Goal: Task Accomplishment & Management: Use online tool/utility

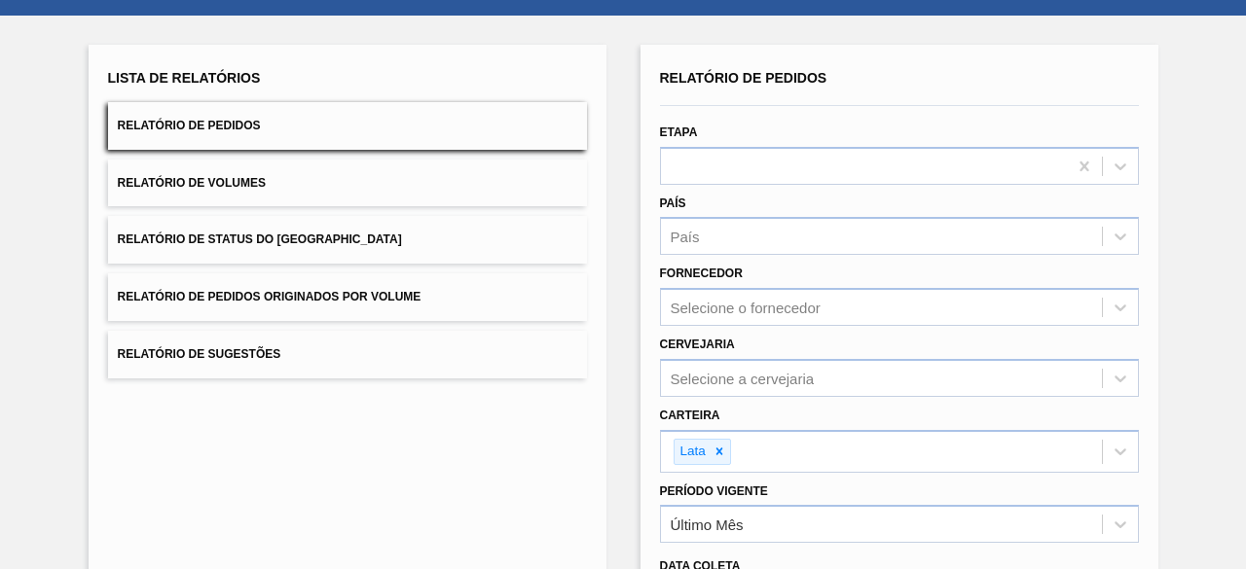
scroll to position [292, 0]
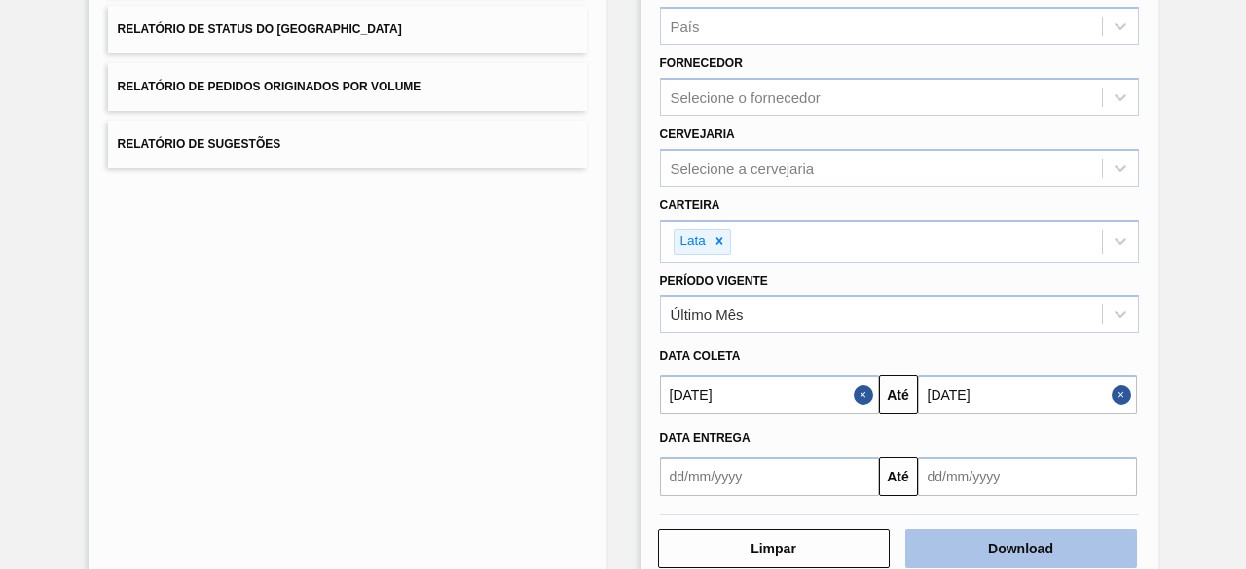
click at [986, 541] on button "Download" at bounding box center [1021, 548] width 232 height 39
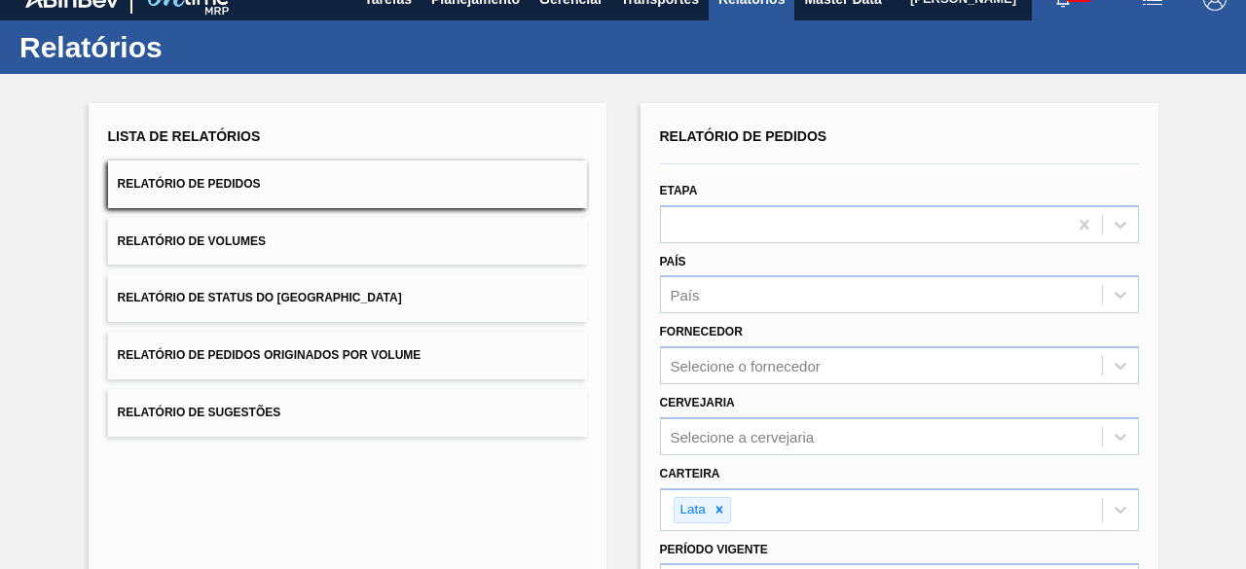
scroll to position [0, 0]
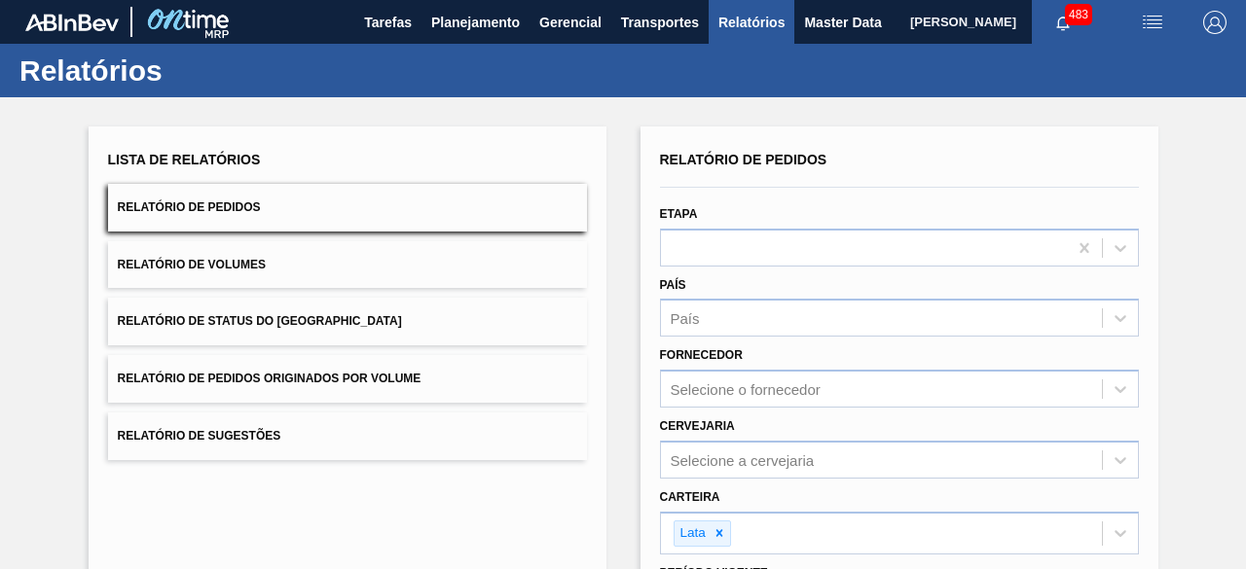
click at [910, 28] on span "[PERSON_NAME]" at bounding box center [963, 22] width 106 height 44
click at [816, 26] on span "Master Data" at bounding box center [842, 22] width 77 height 23
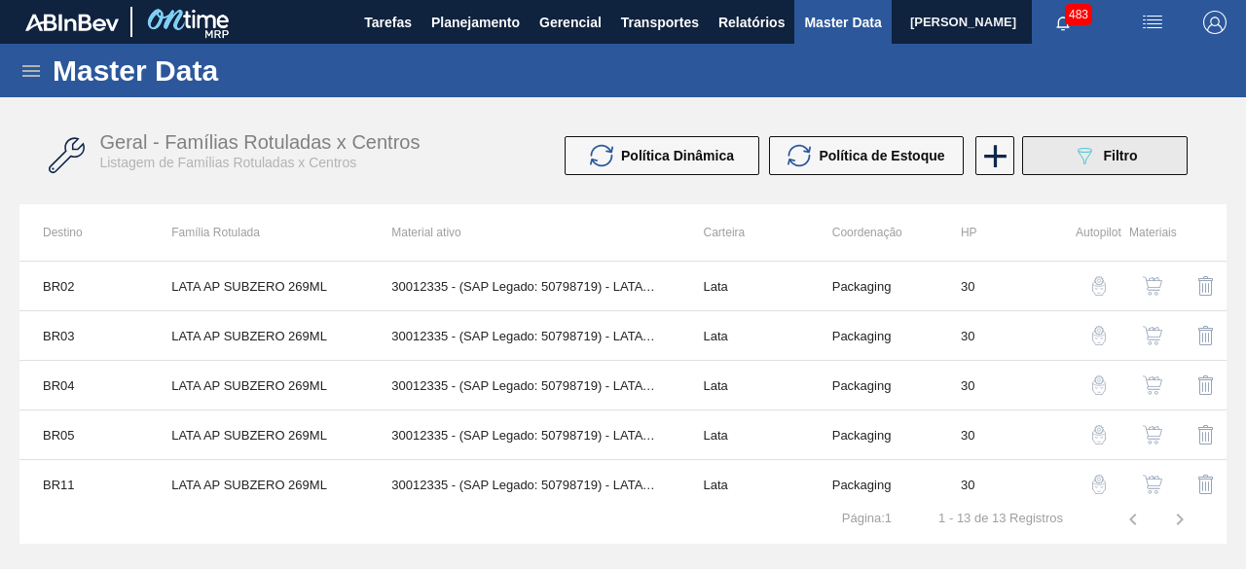
click at [1038, 147] on button "089F7B8B-B2A5-4AFE-B5C0-19BA573D28AC Filtro" at bounding box center [1104, 155] width 165 height 39
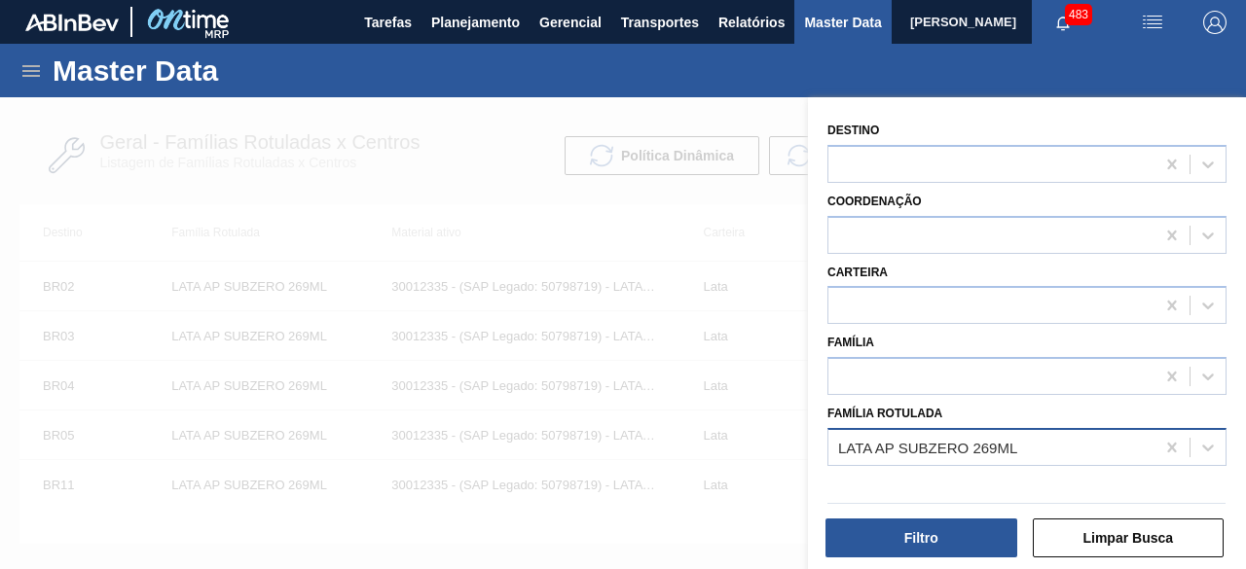
click at [958, 450] on div "LATA AP SUBZERO 269ML" at bounding box center [927, 447] width 179 height 17
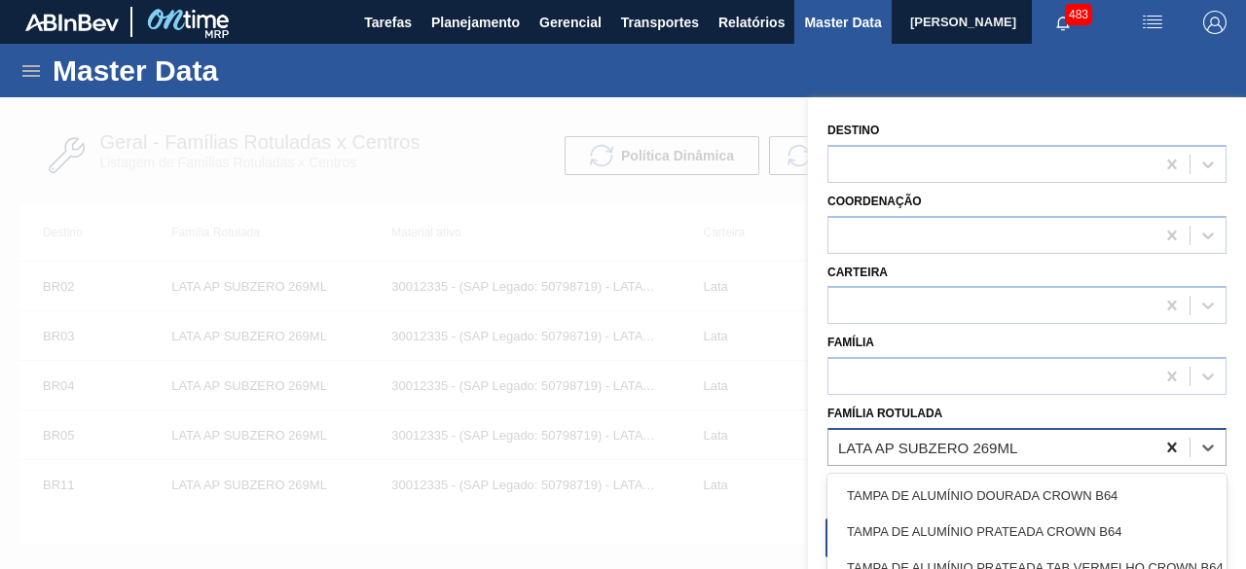
click at [1169, 450] on icon at bounding box center [1171, 447] width 19 height 19
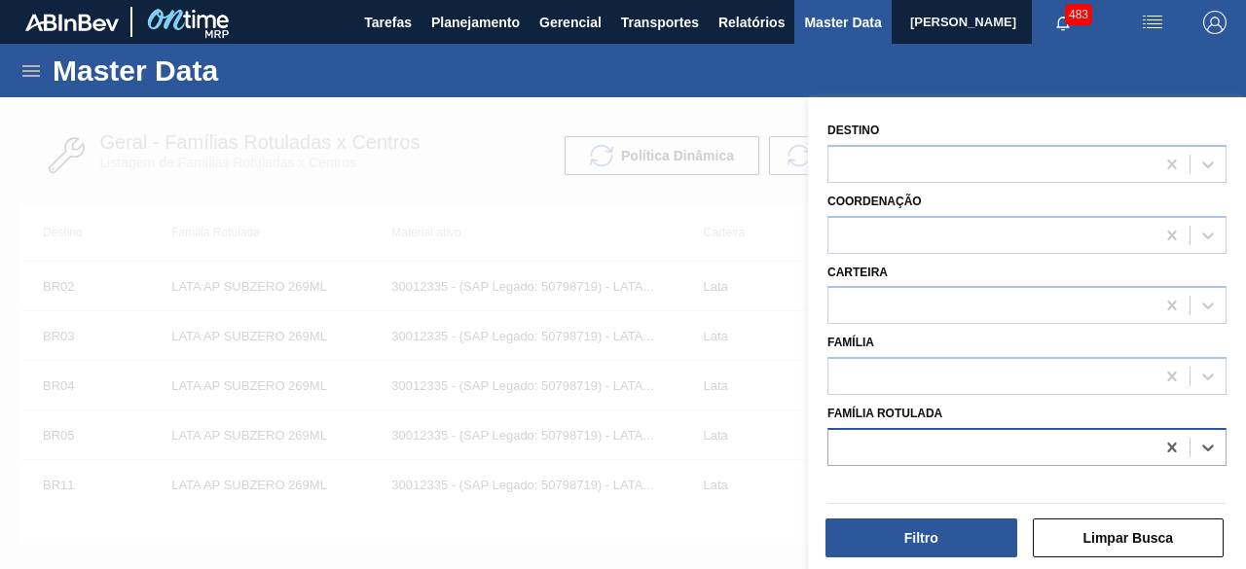
click at [1079, 445] on div at bounding box center [991, 447] width 326 height 28
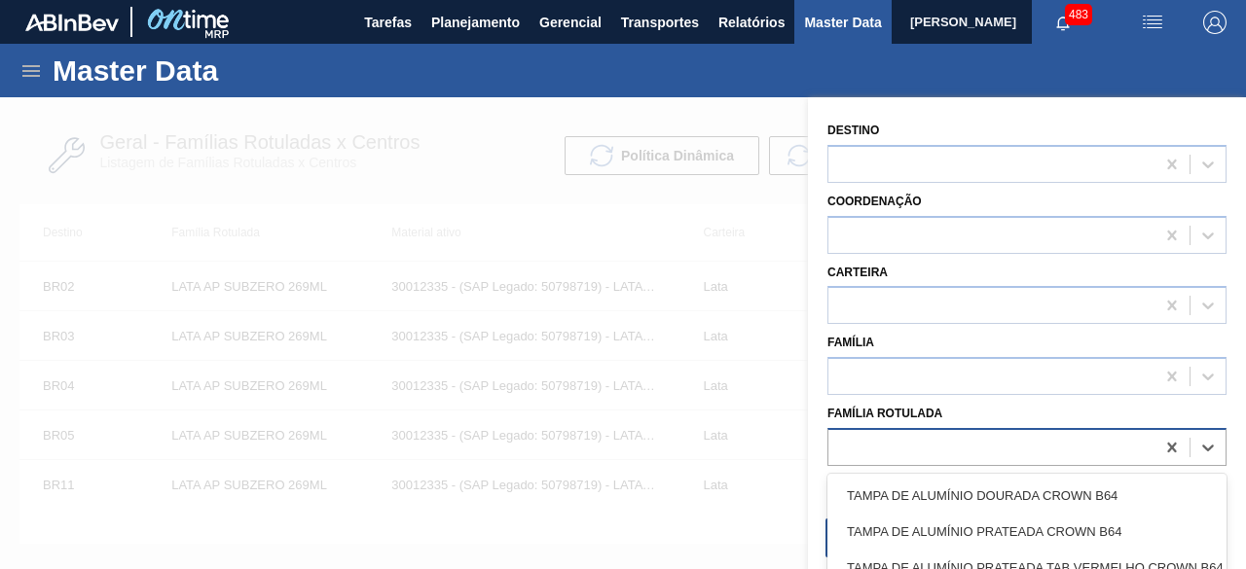
paste Rotulada "LATA ORIGINAL 350ML MP"
type Rotulada "LATA ORIGINAL 350ML MP"
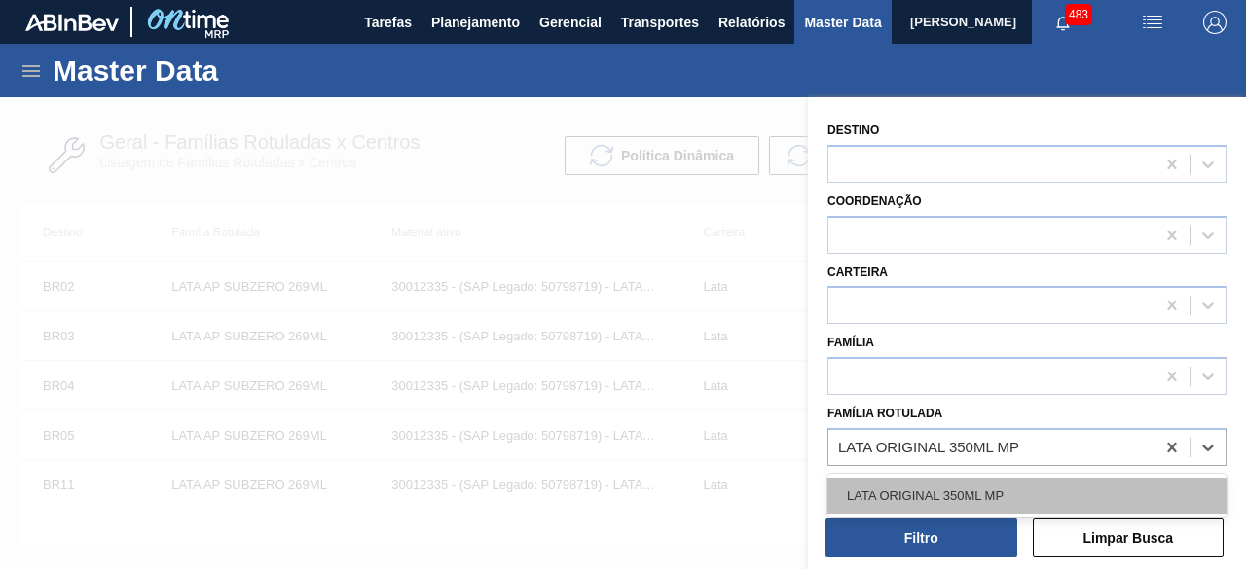
click at [965, 491] on div "LATA ORIGINAL 350ML MP" at bounding box center [1026, 496] width 399 height 36
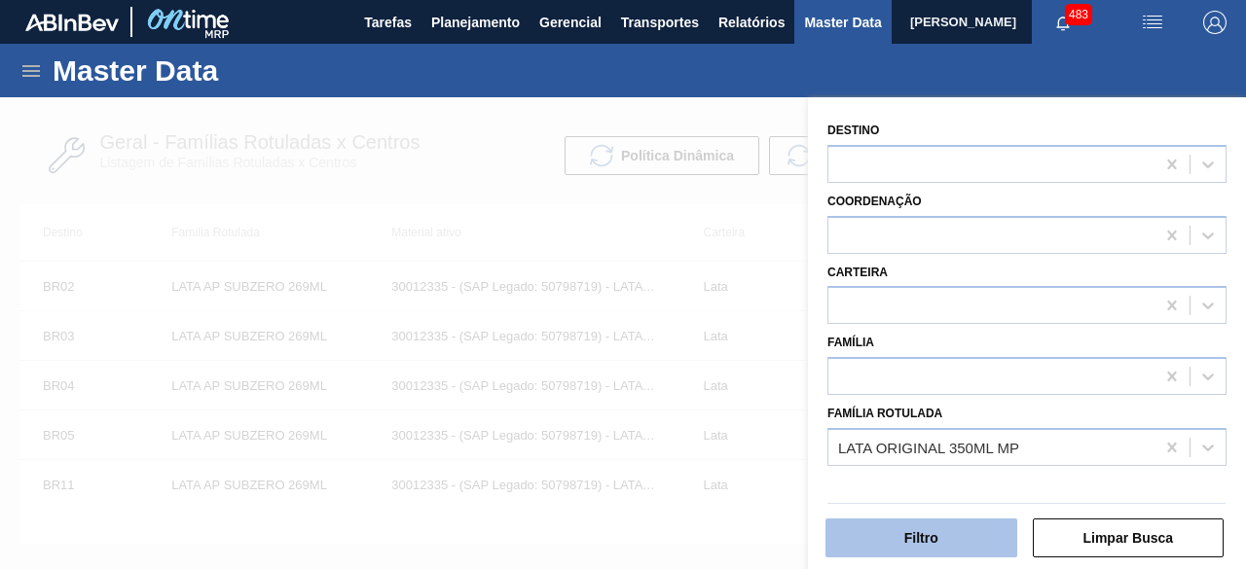
click at [956, 544] on button "Filtro" at bounding box center [921, 538] width 192 height 39
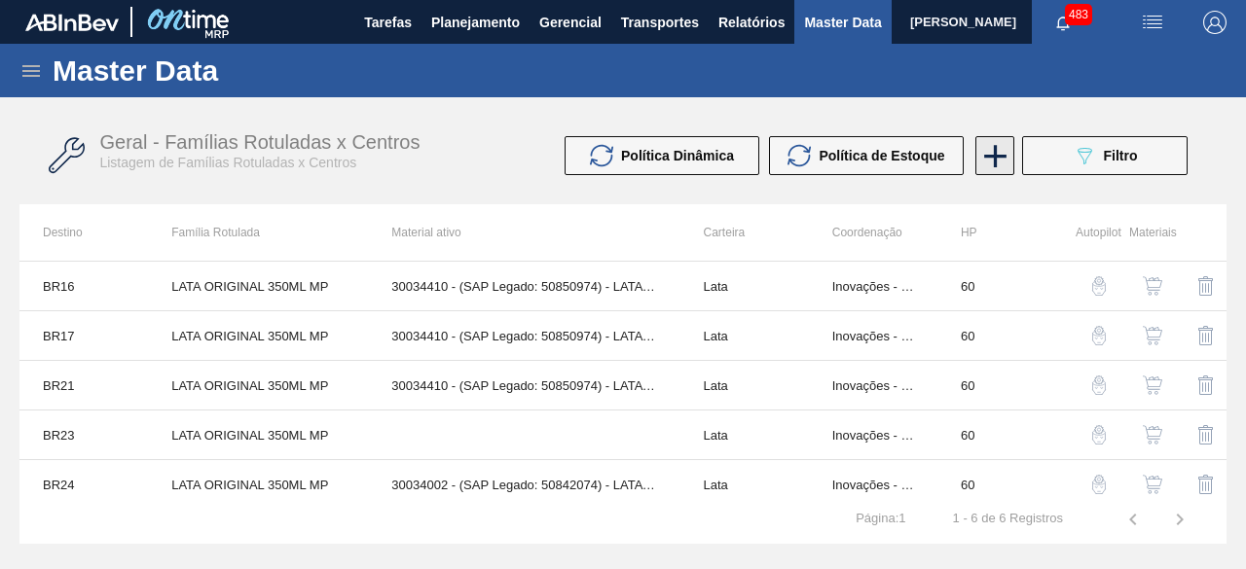
click at [997, 170] on icon at bounding box center [995, 156] width 38 height 38
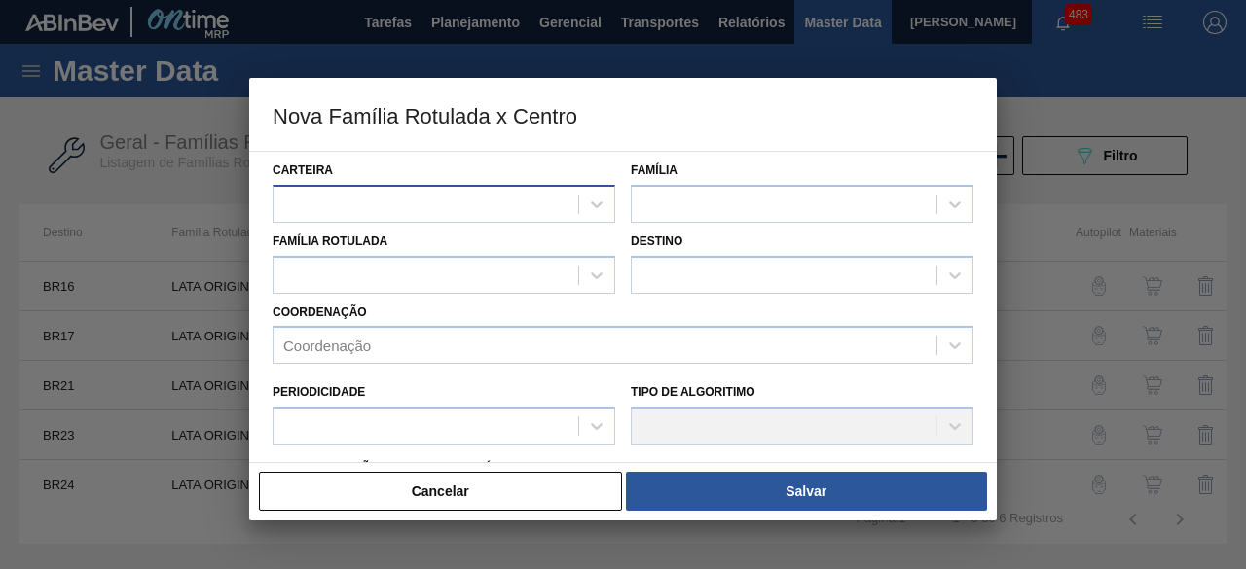
click at [525, 202] on div at bounding box center [425, 204] width 305 height 28
type input "br04"
click at [526, 202] on div "br04" at bounding box center [425, 204] width 305 height 28
click at [593, 201] on icon at bounding box center [596, 204] width 19 height 19
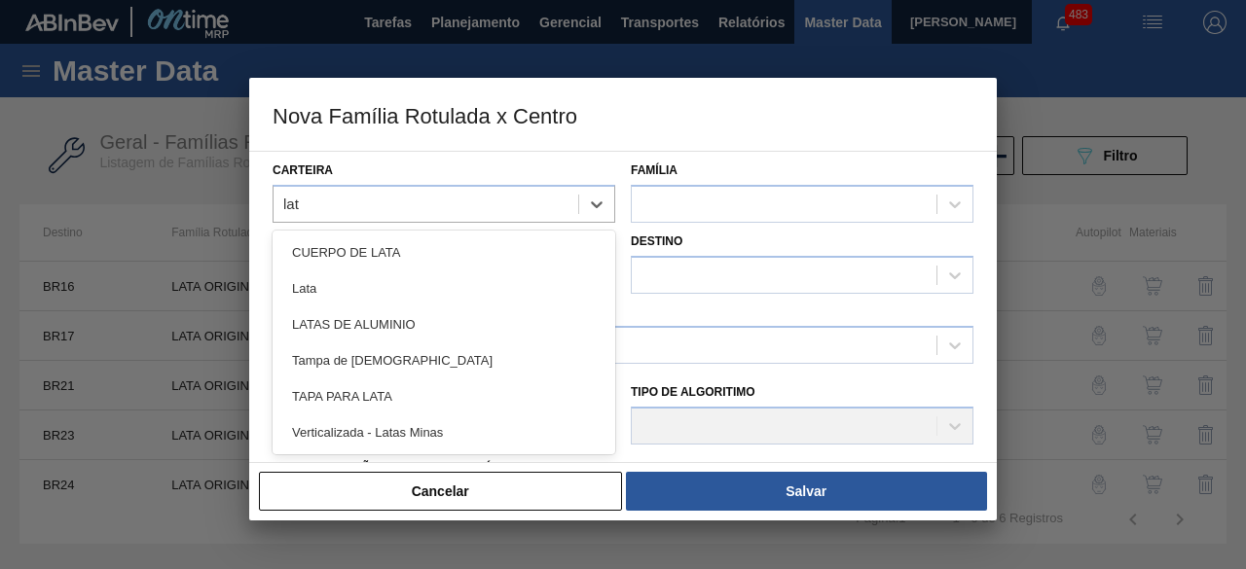
type input "lata"
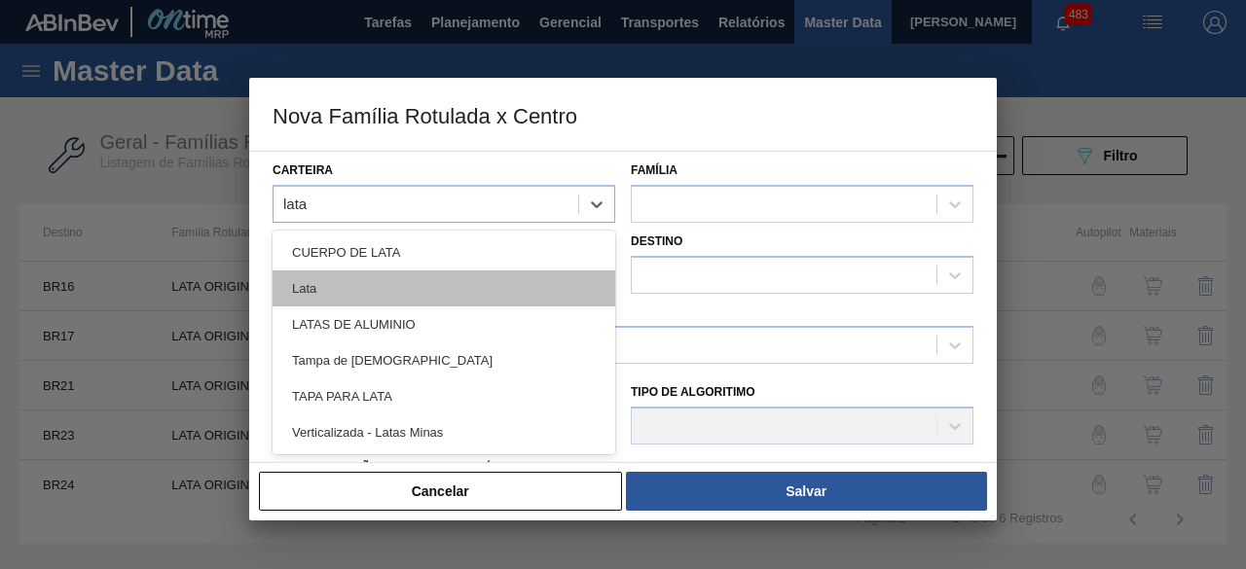
click at [313, 285] on div "Lata" at bounding box center [444, 289] width 343 height 36
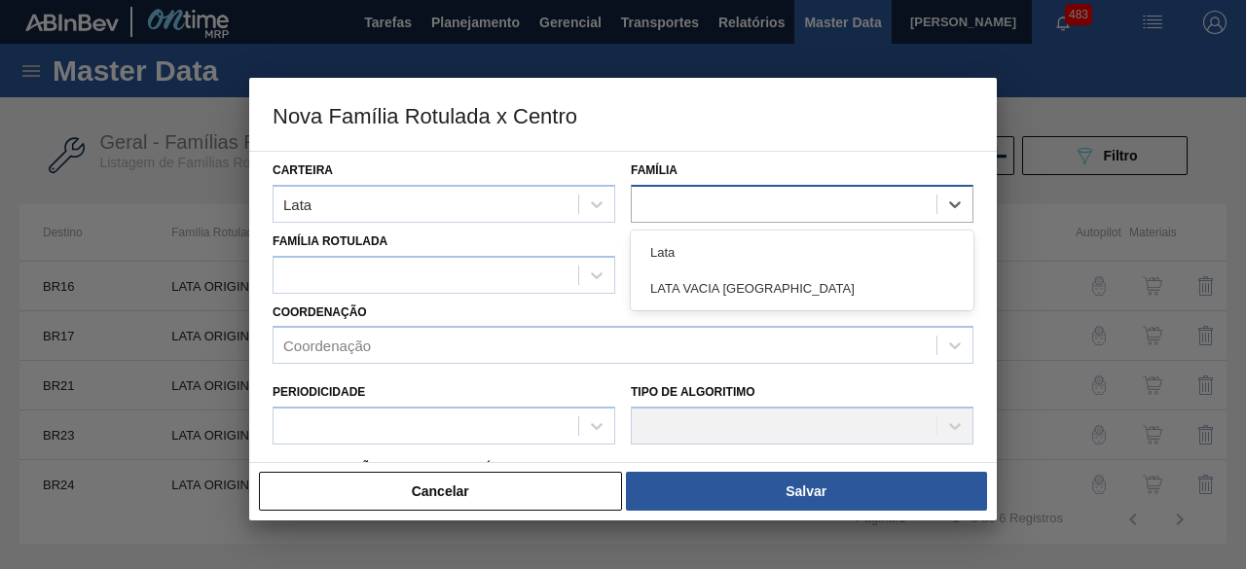
click at [781, 196] on div at bounding box center [784, 204] width 305 height 28
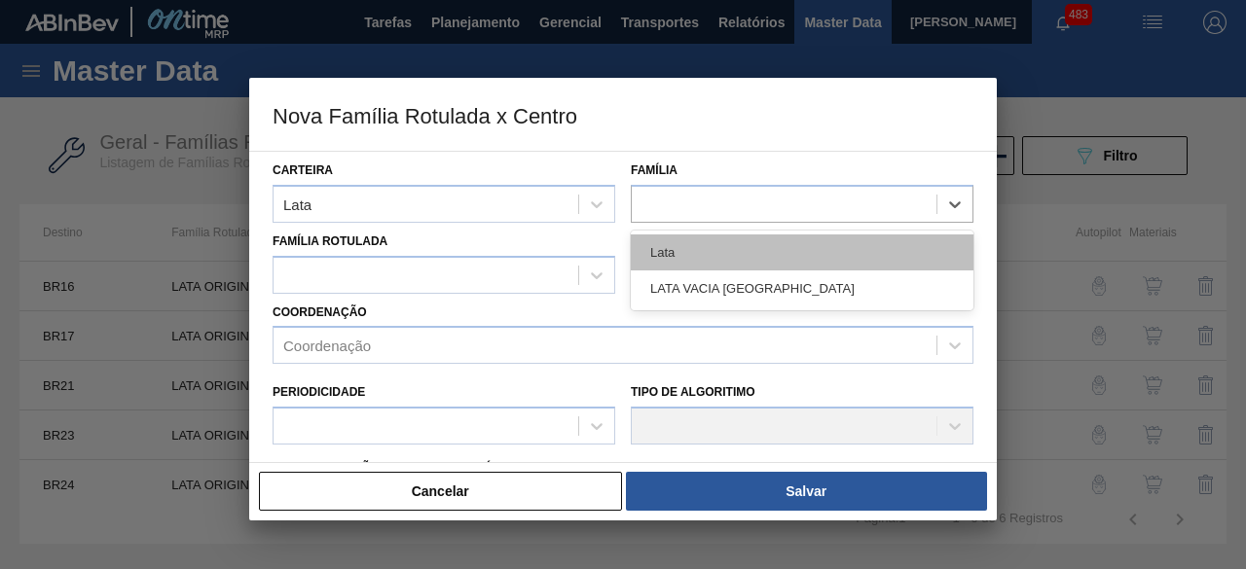
click at [744, 237] on div "Lata" at bounding box center [802, 253] width 343 height 36
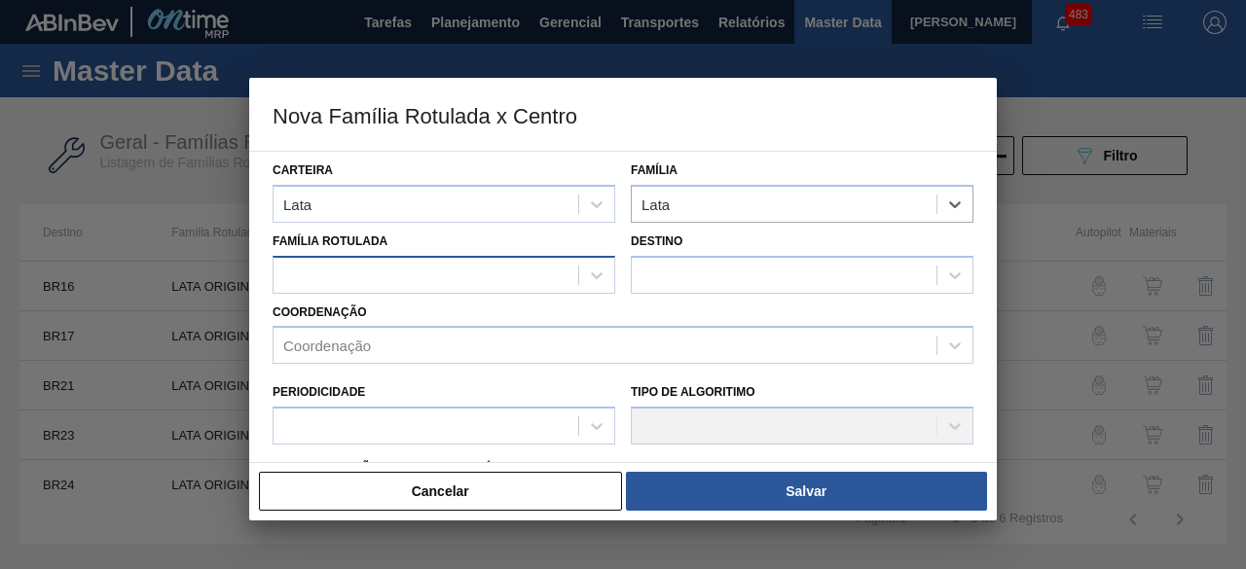
click at [515, 272] on div at bounding box center [425, 275] width 305 height 28
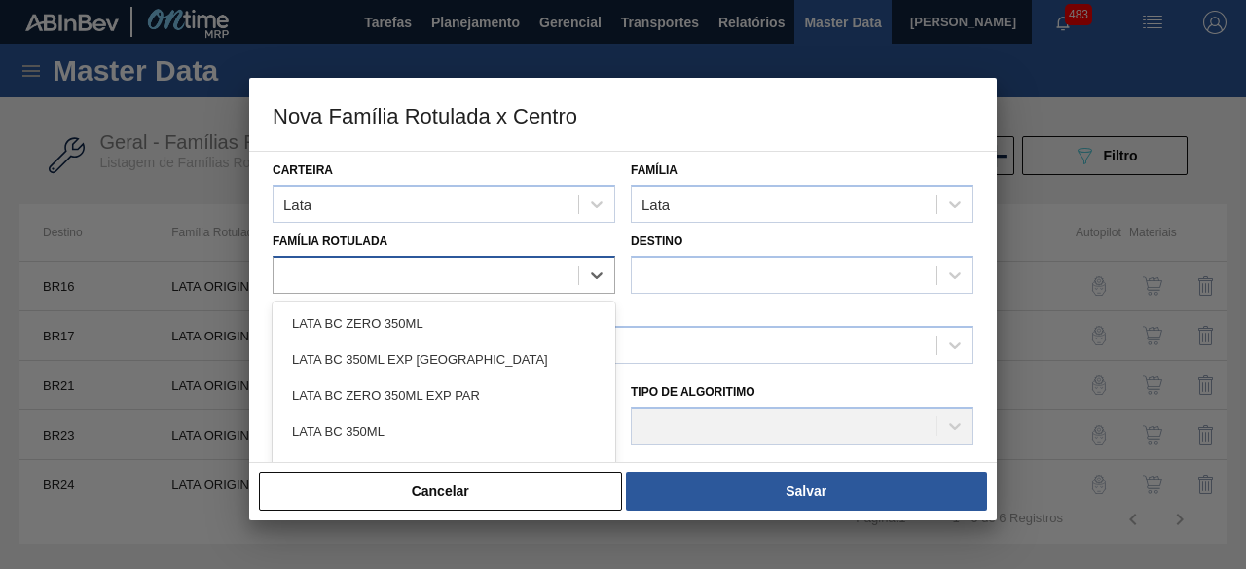
paste Rotulada "LATA ORIGINAL 350ML MP"
type Rotulada "LATA ORIGINAL 350ML MP"
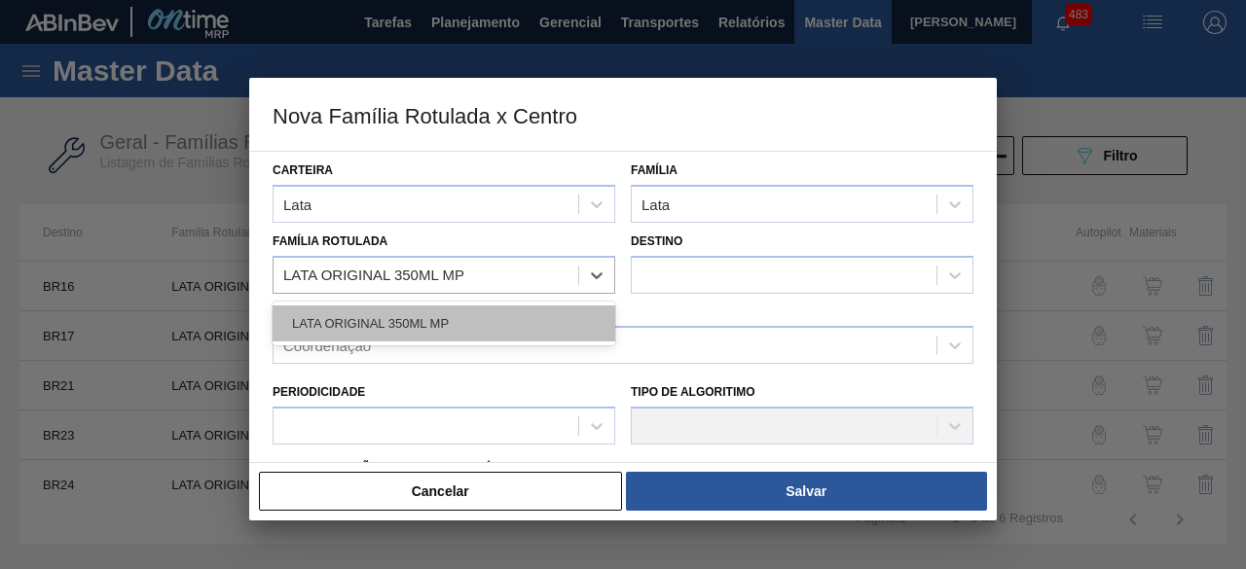
click at [471, 318] on div "LATA ORIGINAL 350ML MP" at bounding box center [444, 324] width 343 height 36
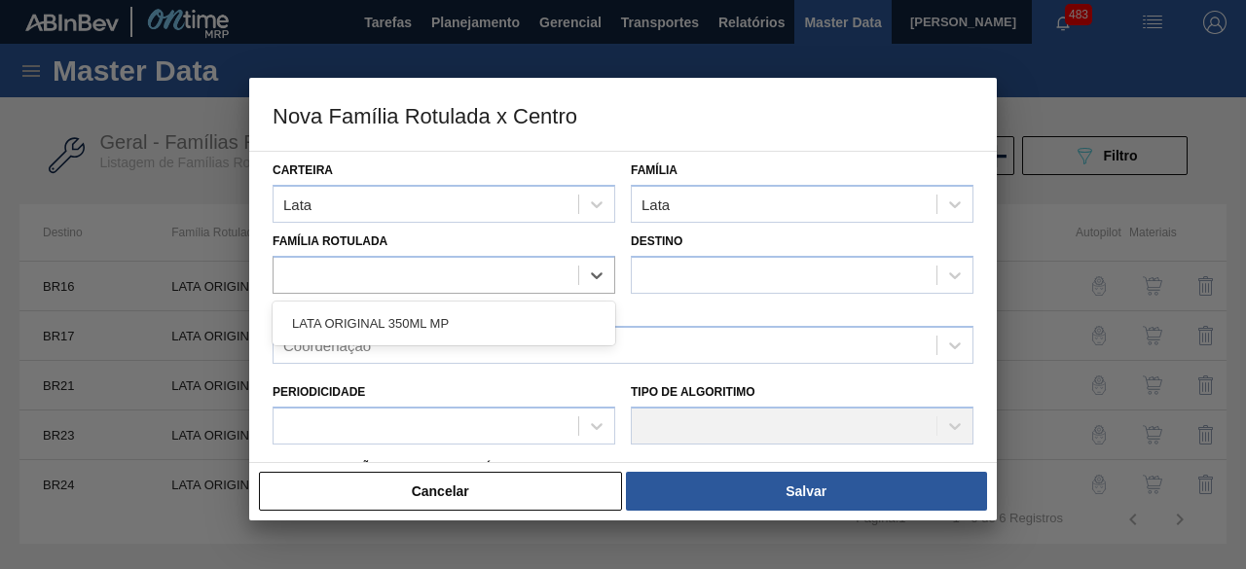
checkbox input "false"
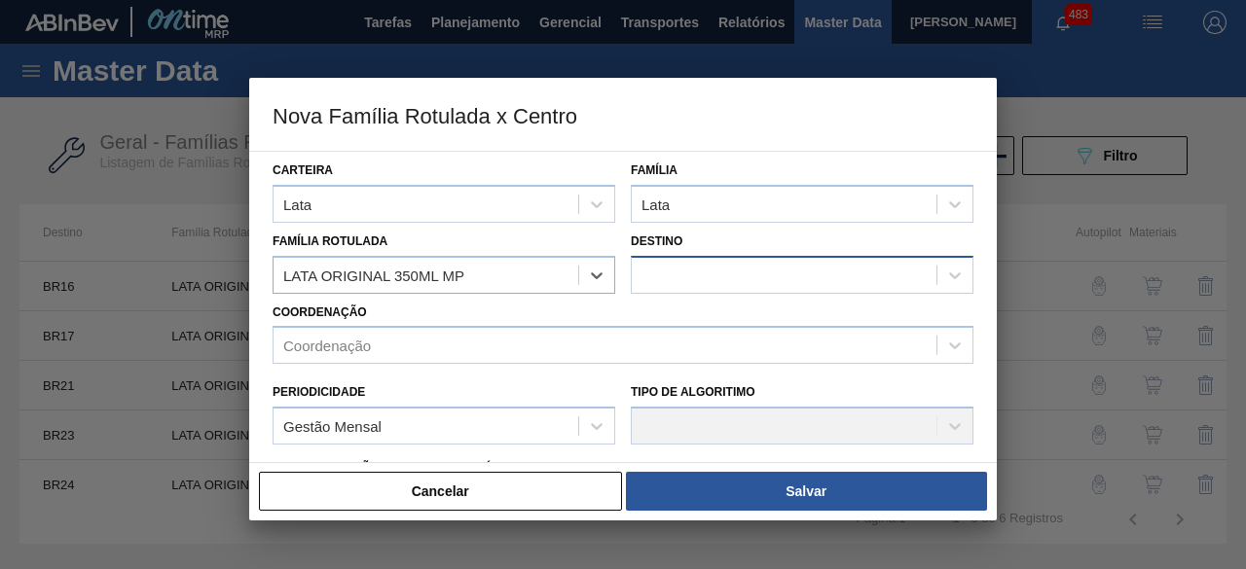
click at [685, 273] on div at bounding box center [784, 275] width 305 height 28
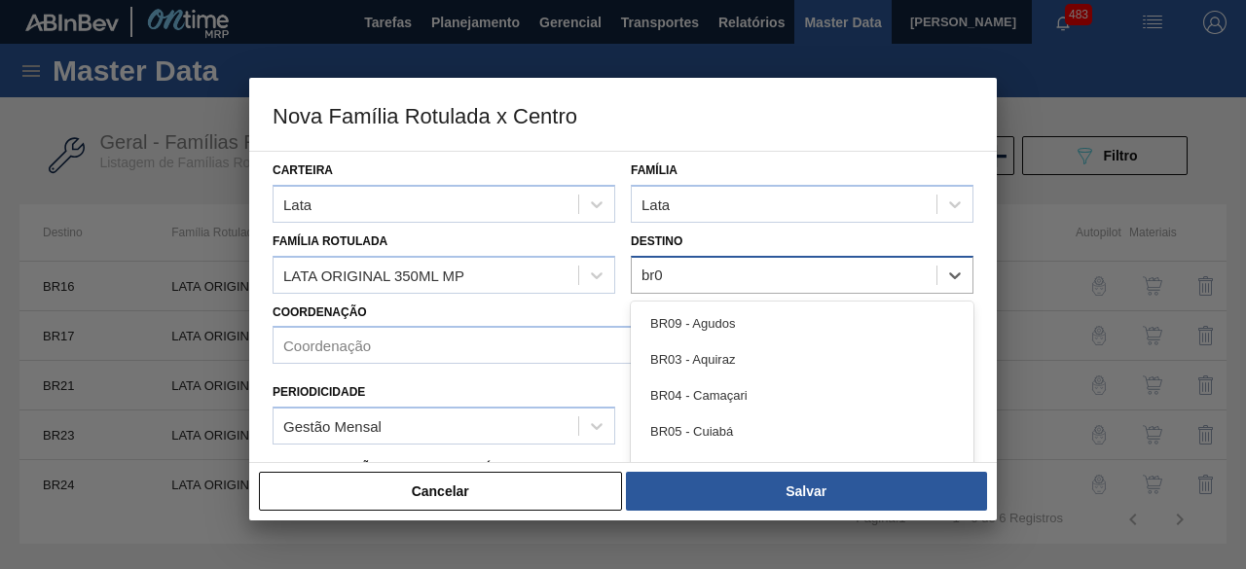
type input "br04"
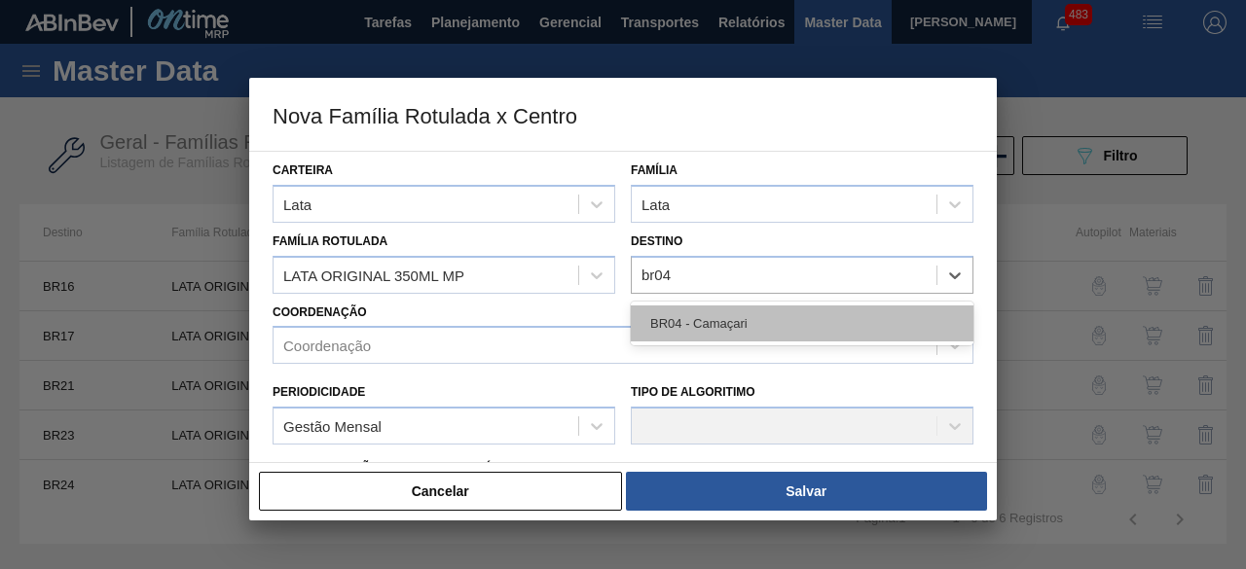
click at [707, 316] on div "BR04 - Camaçari" at bounding box center [802, 324] width 343 height 36
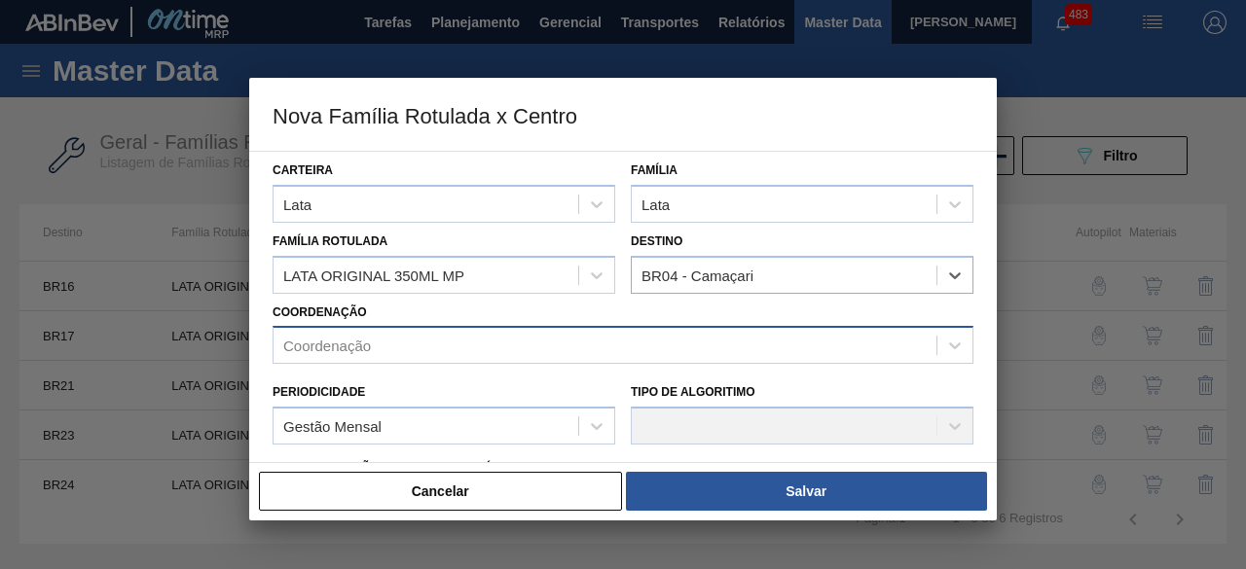
click at [673, 355] on div "Coordenação" at bounding box center [604, 346] width 663 height 28
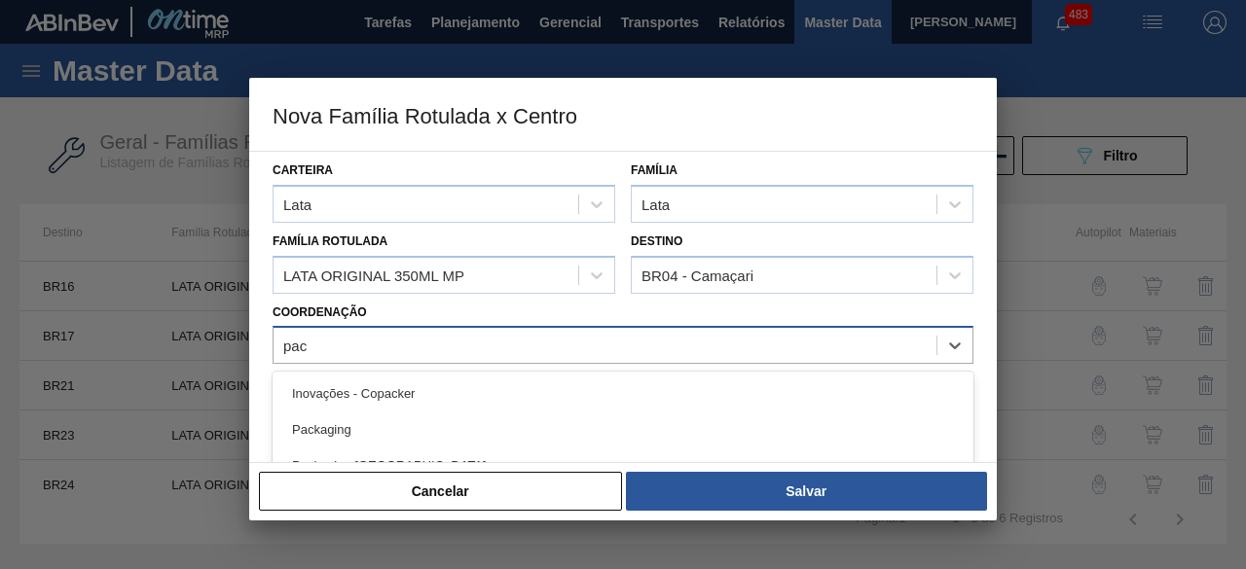
type input "pack"
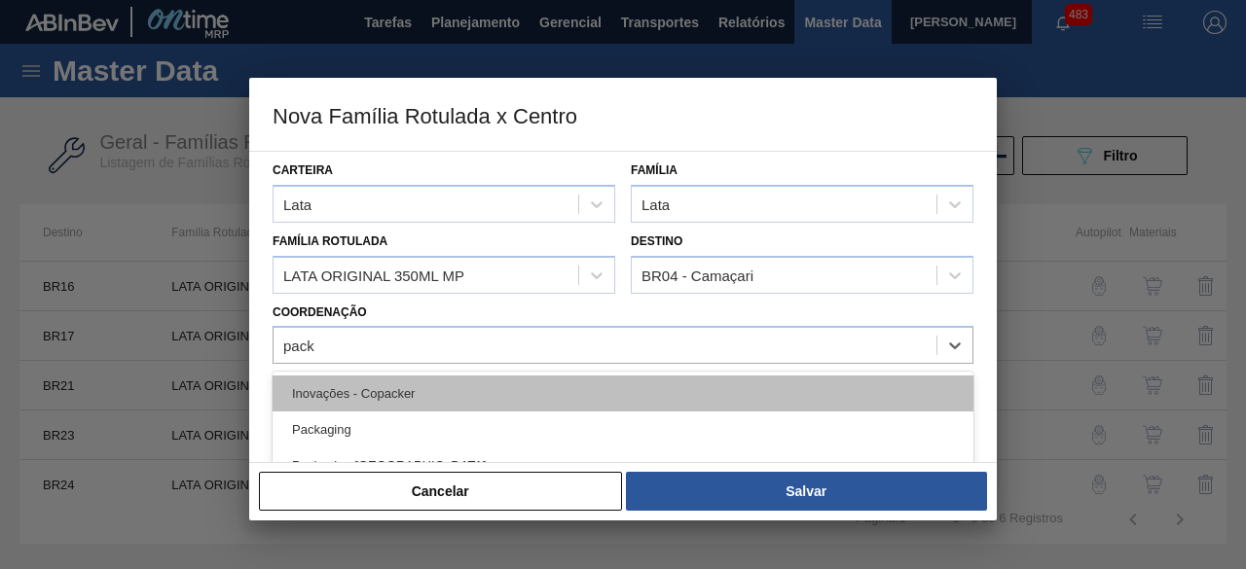
click at [663, 406] on div "Inovações - Copacker" at bounding box center [623, 394] width 701 height 36
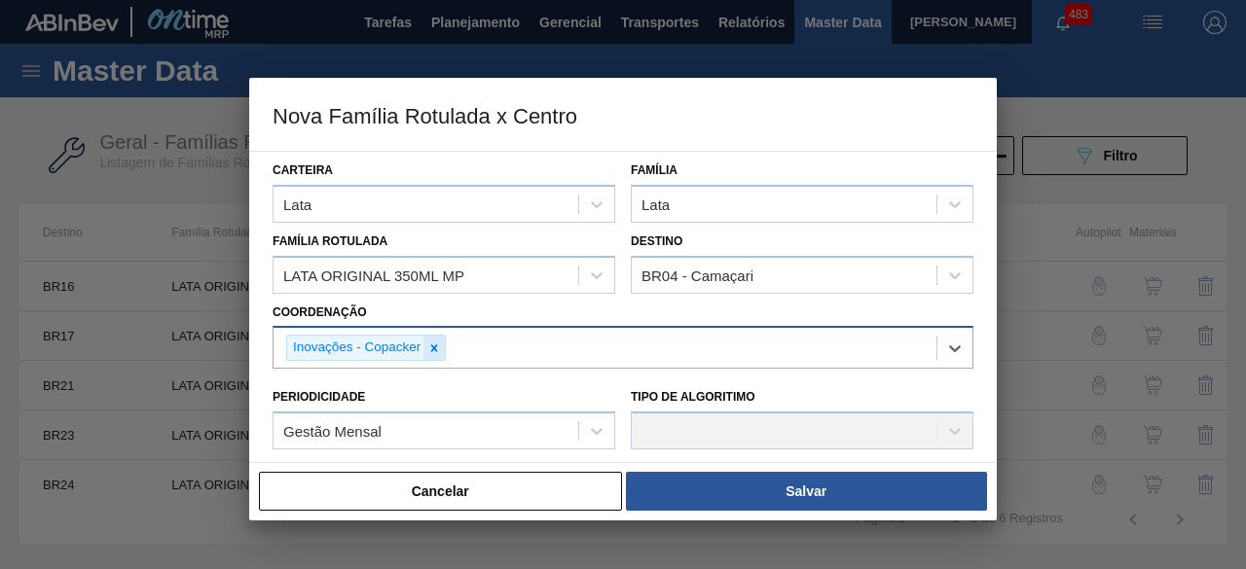
click at [439, 347] on icon at bounding box center [434, 349] width 14 height 14
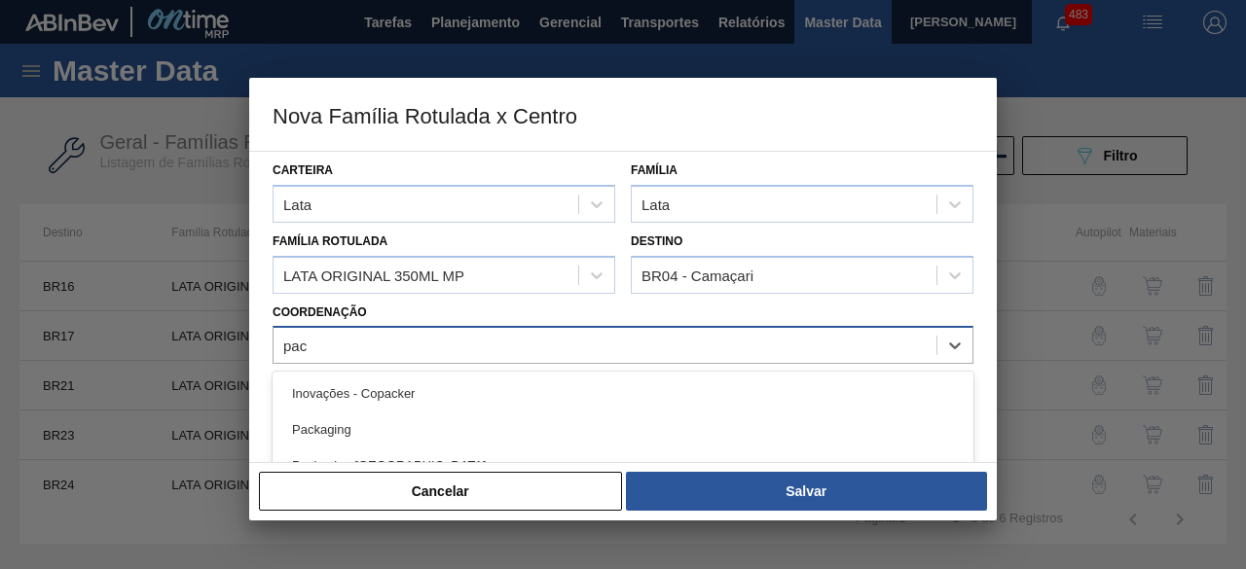
type input "pack"
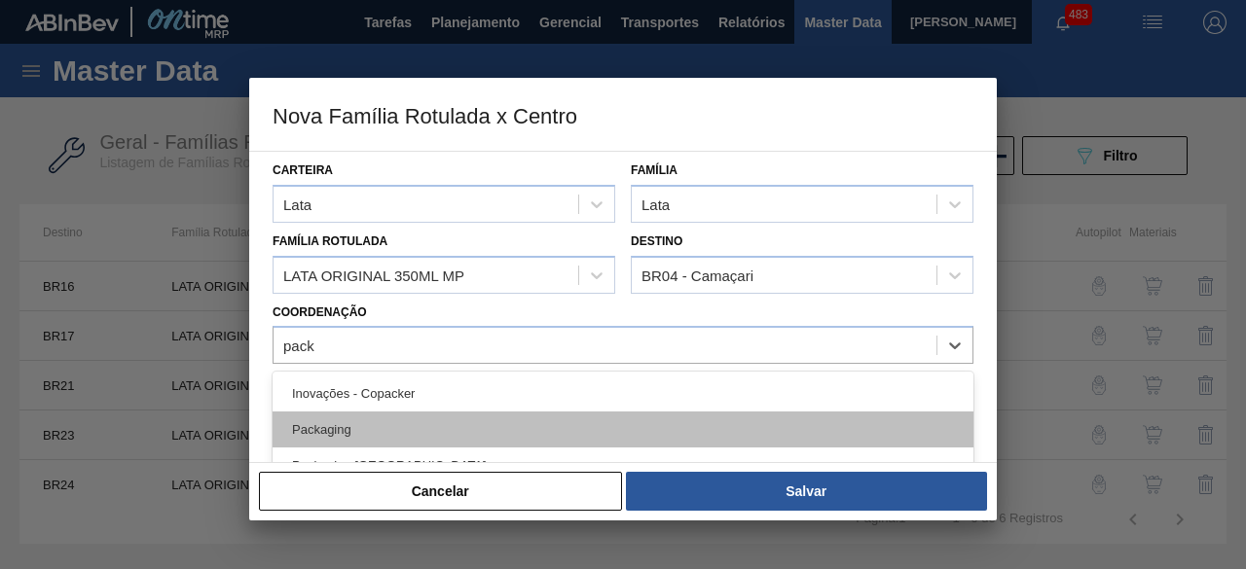
click at [358, 427] on div "Packaging" at bounding box center [623, 430] width 701 height 36
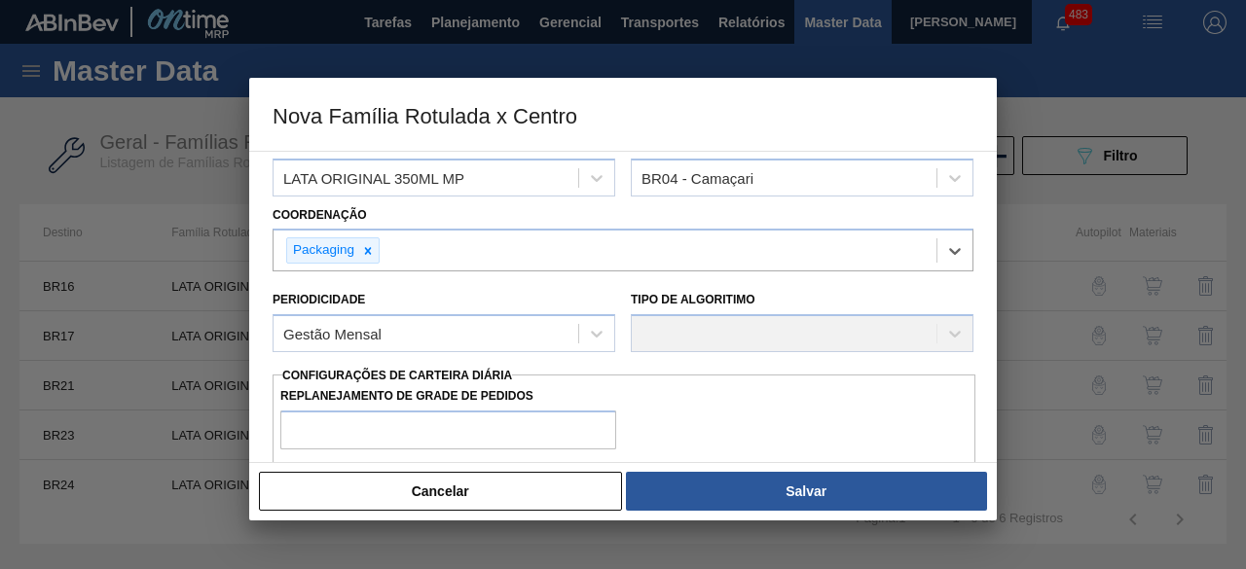
scroll to position [195, 0]
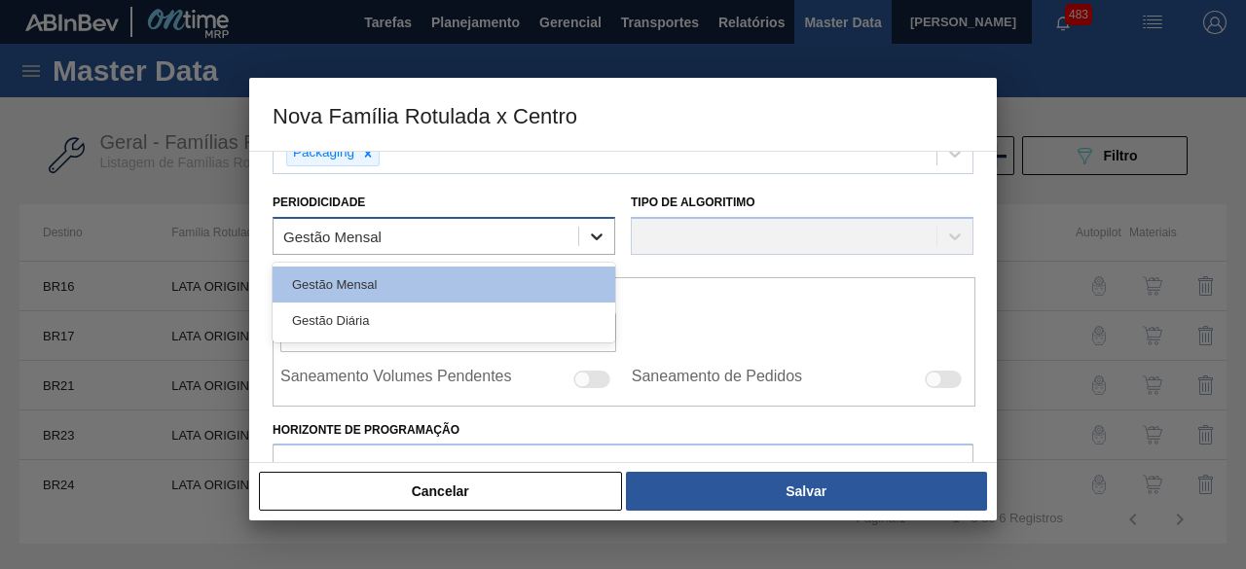
click at [596, 241] on icon at bounding box center [596, 236] width 19 height 19
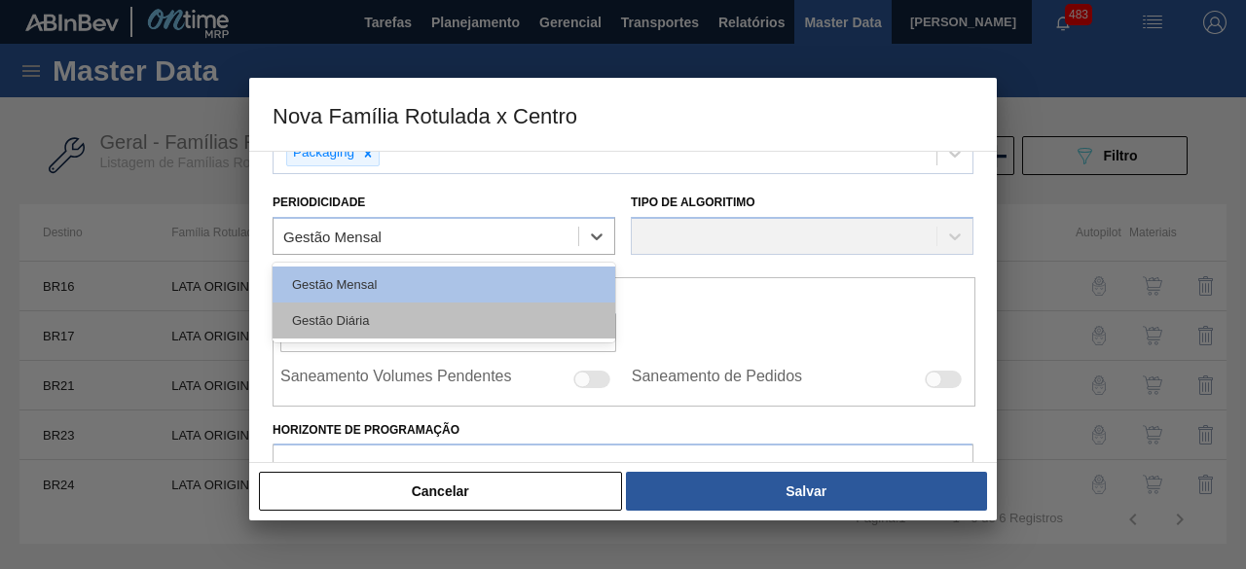
click at [526, 308] on div "Gestão Diária" at bounding box center [444, 321] width 343 height 36
checkbox input "true"
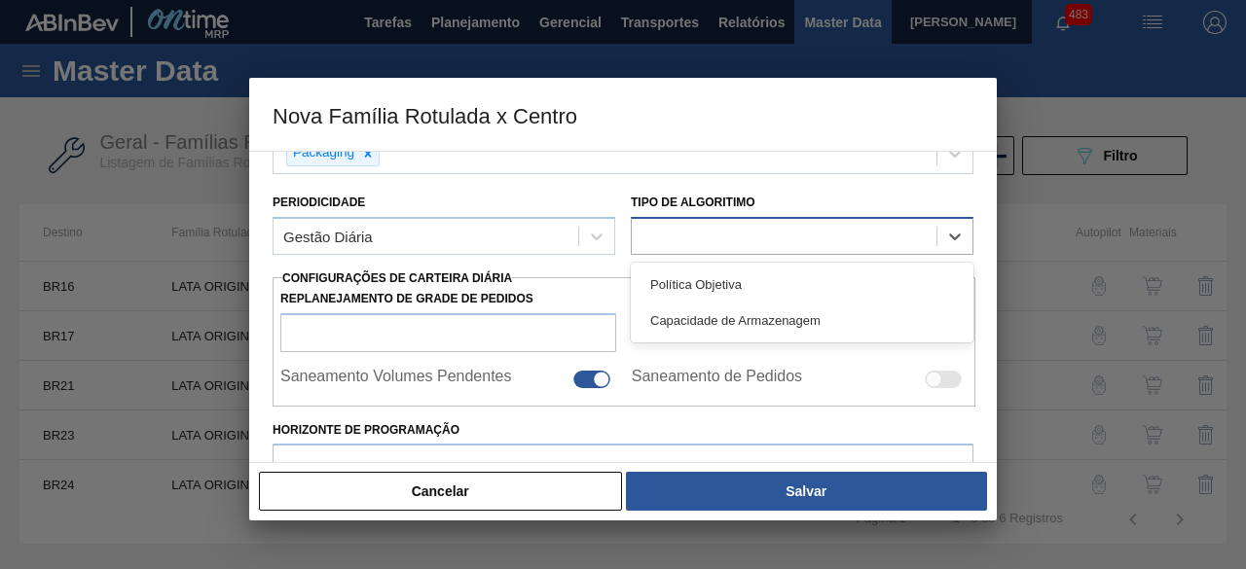
click at [662, 227] on div at bounding box center [784, 237] width 305 height 28
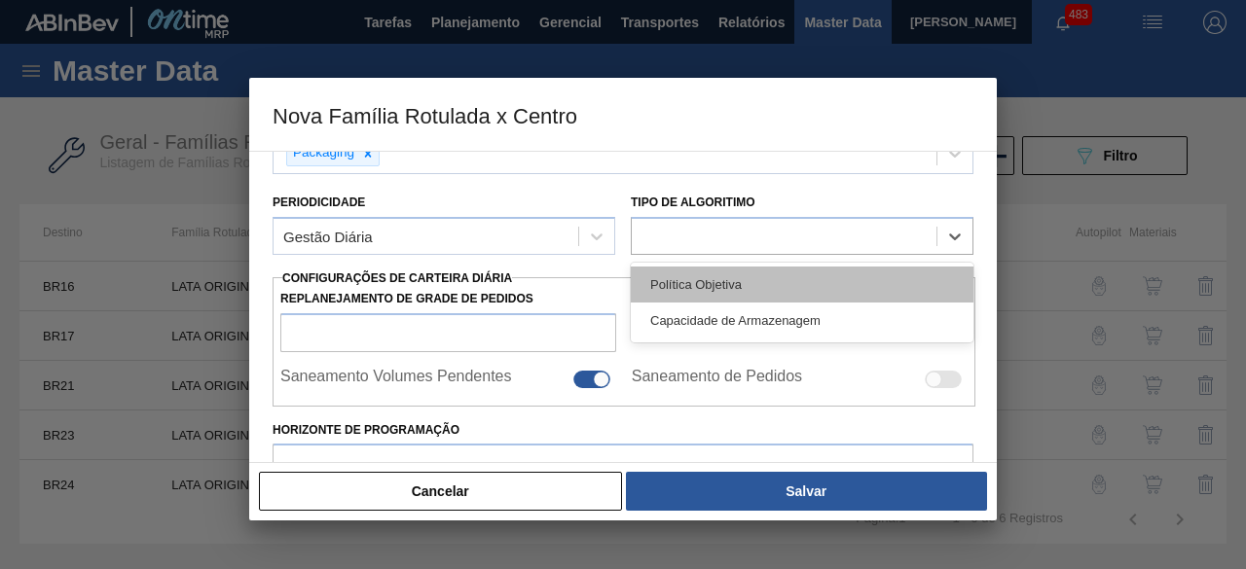
click at [700, 275] on div "Política Objetiva" at bounding box center [802, 285] width 343 height 36
type input "0"
type input "100"
type input "0,000"
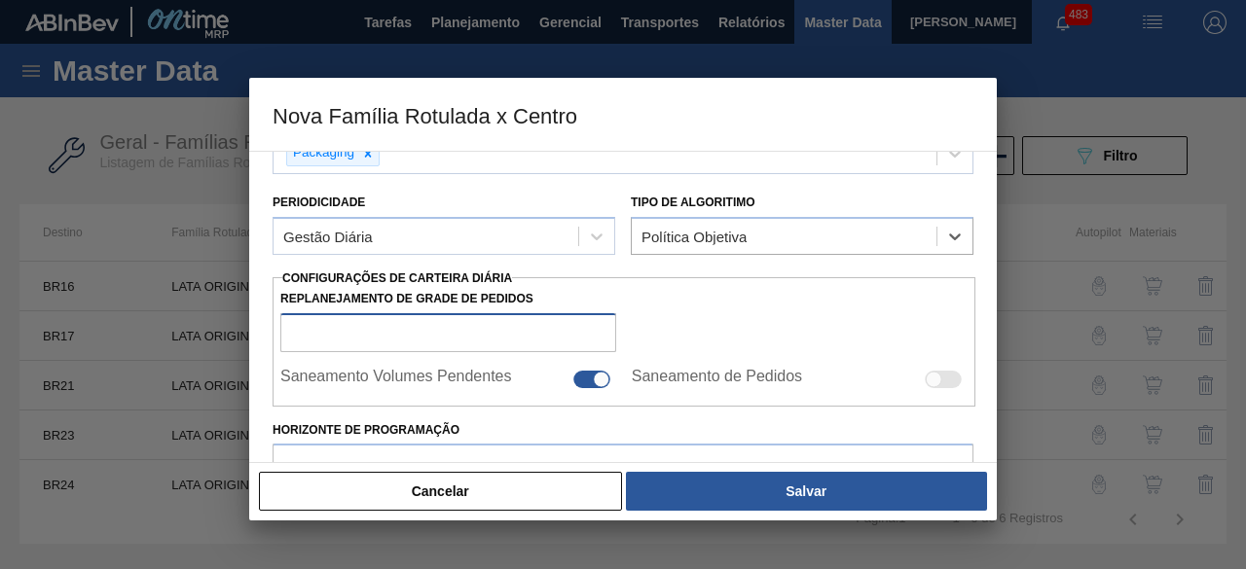
click at [524, 333] on input "Replanejamento de Grade de Pedidos" at bounding box center [448, 332] width 336 height 39
click at [431, 338] on input "30" at bounding box center [448, 332] width 336 height 39
type input "3"
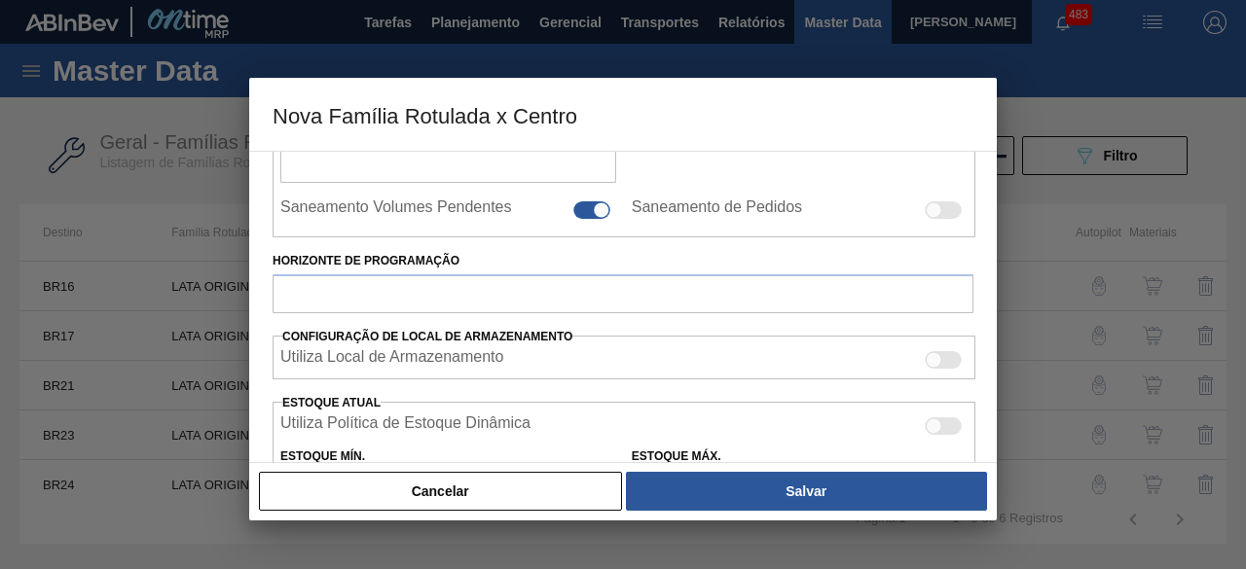
scroll to position [389, 0]
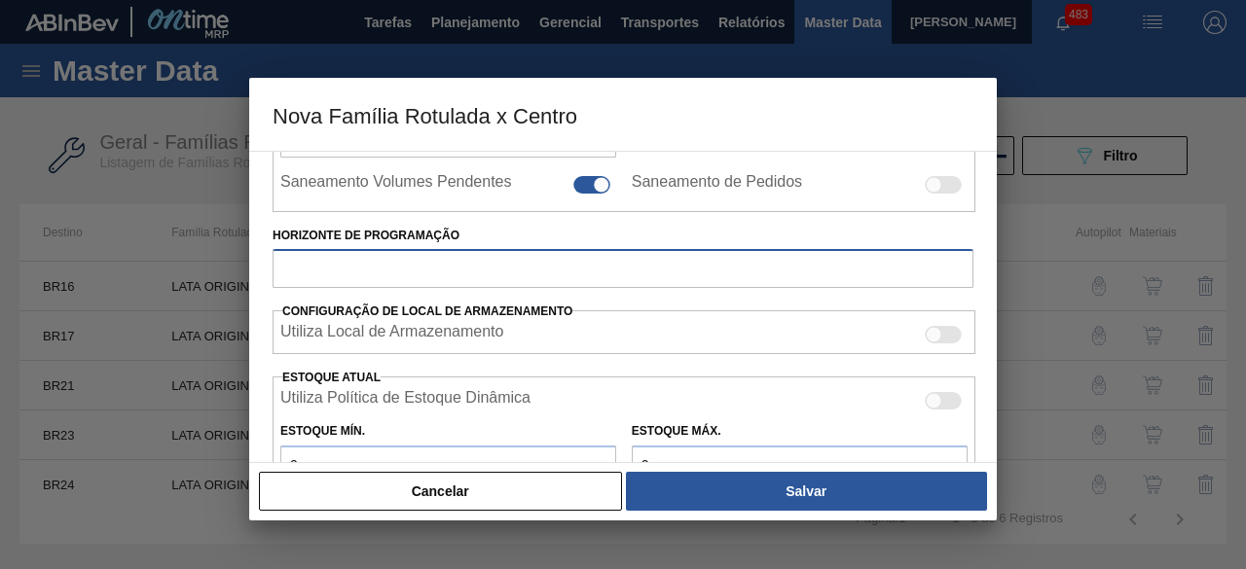
click at [694, 273] on input "Horizonte de Programação" at bounding box center [623, 268] width 701 height 39
type input "30"
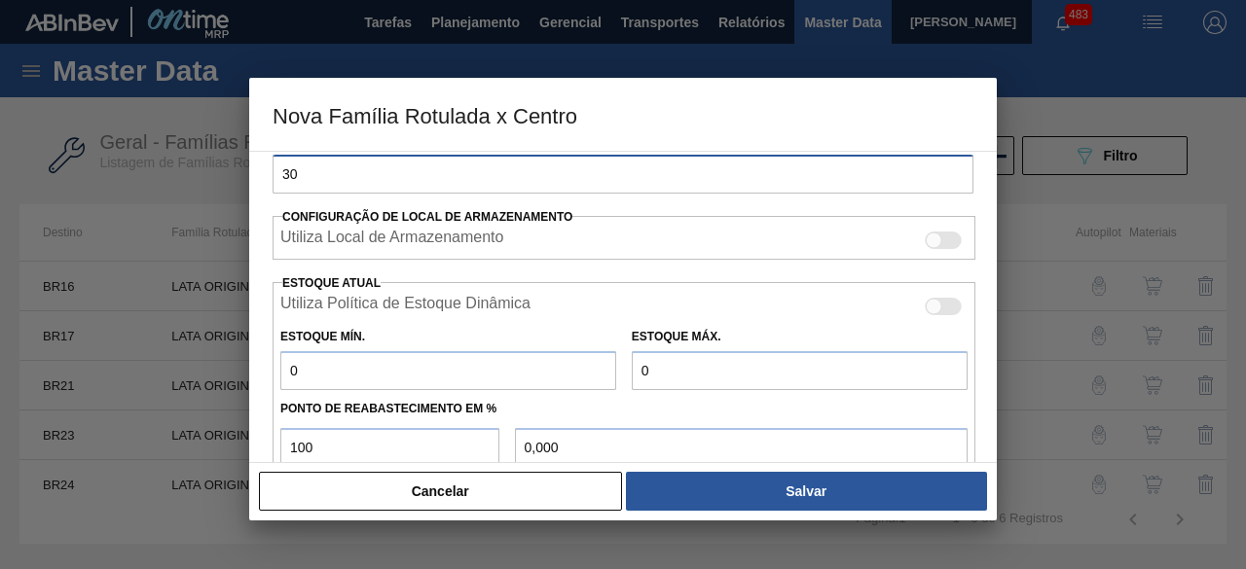
scroll to position [681, 0]
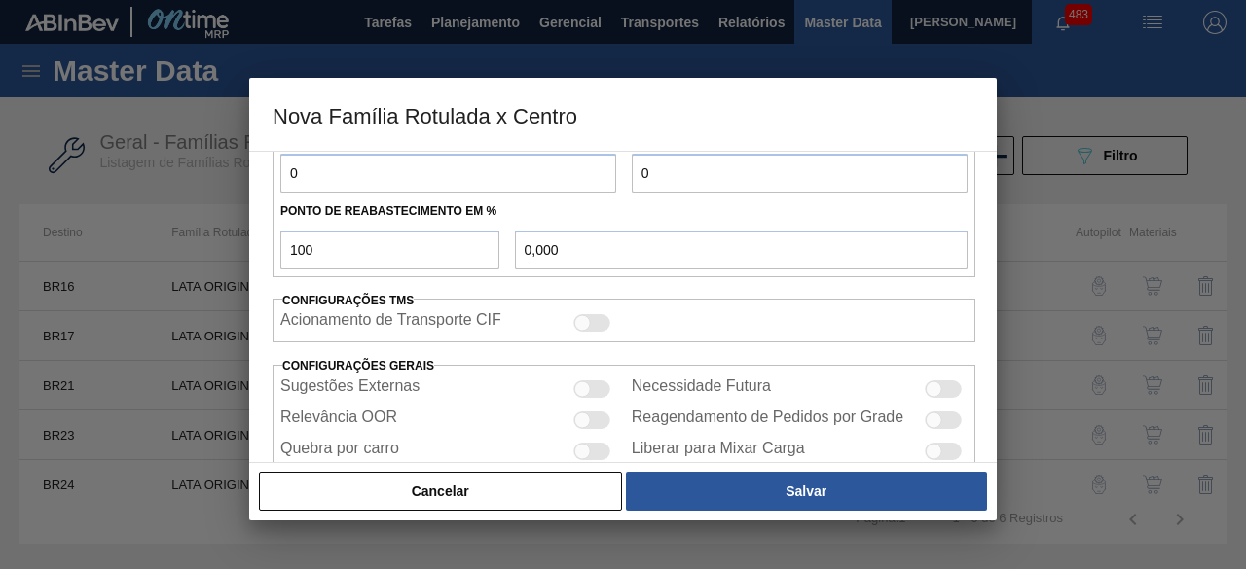
click at [584, 415] on div at bounding box center [582, 421] width 17 height 17
checkbox input "true"
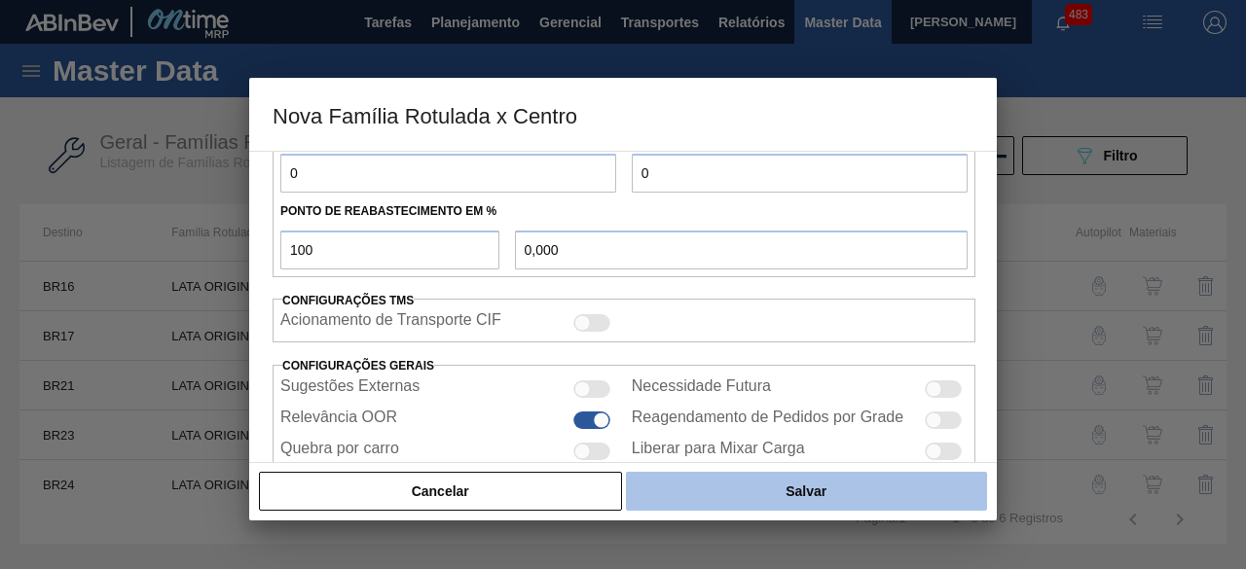
click at [751, 497] on button "Salvar" at bounding box center [806, 491] width 361 height 39
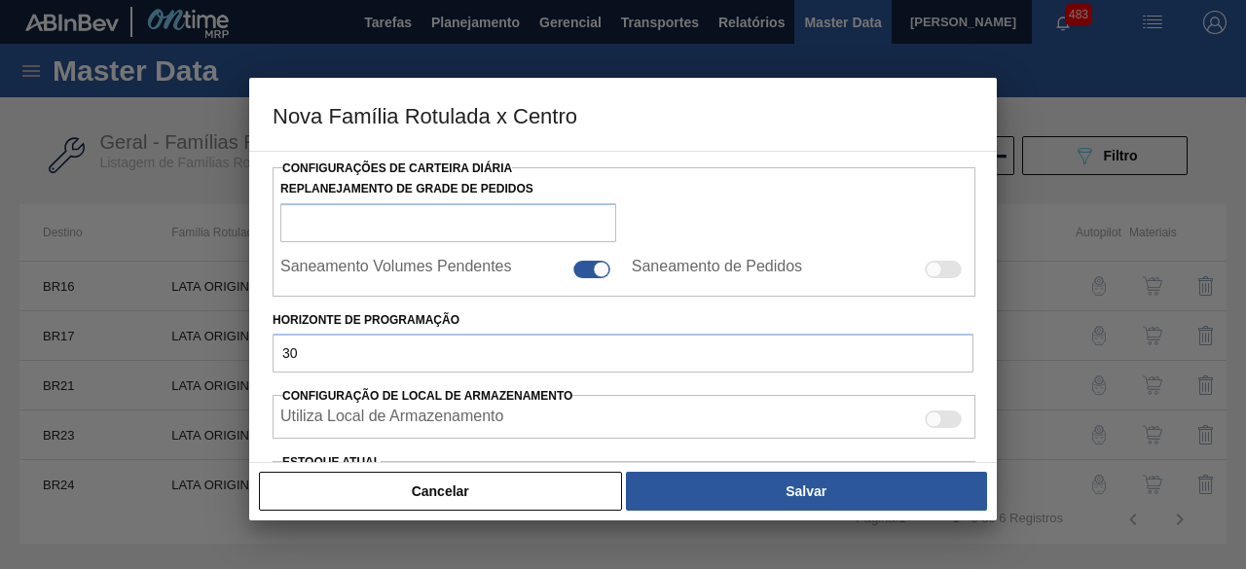
scroll to position [195, 0]
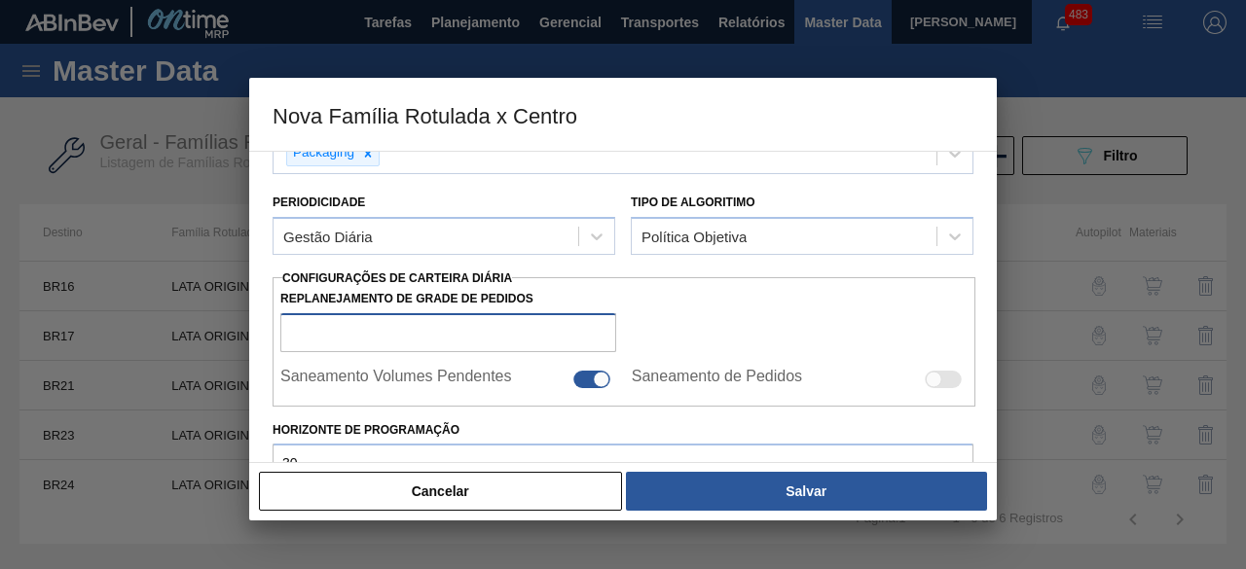
click at [486, 328] on input "Replanejamento de Grade de Pedidos" at bounding box center [448, 332] width 336 height 39
type input "10"
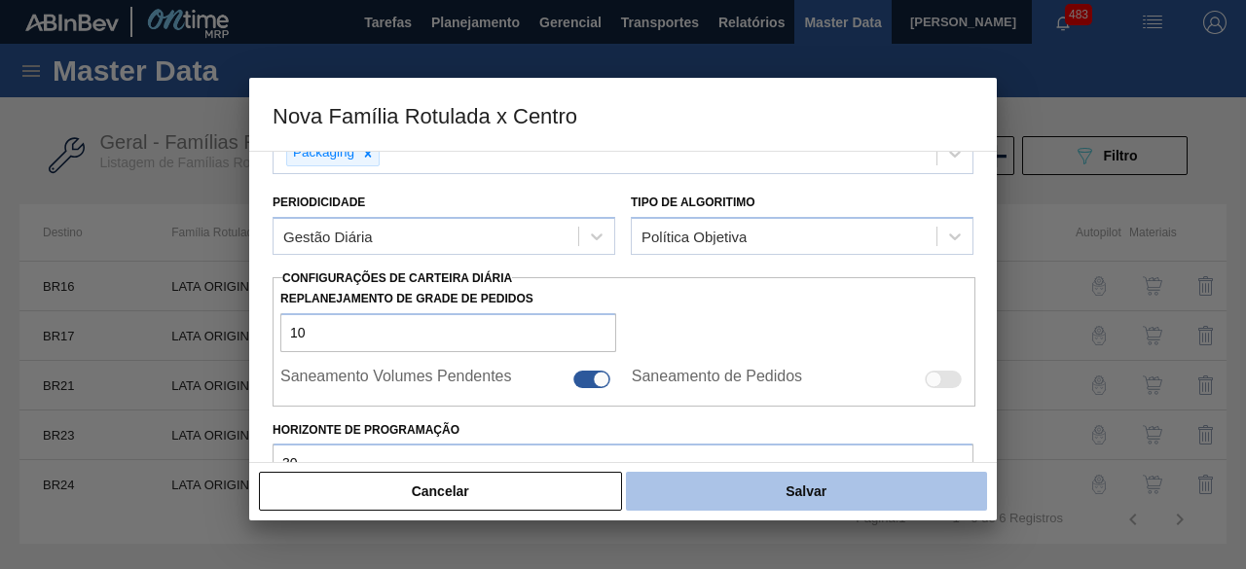
click at [738, 491] on button "Salvar" at bounding box center [806, 491] width 361 height 39
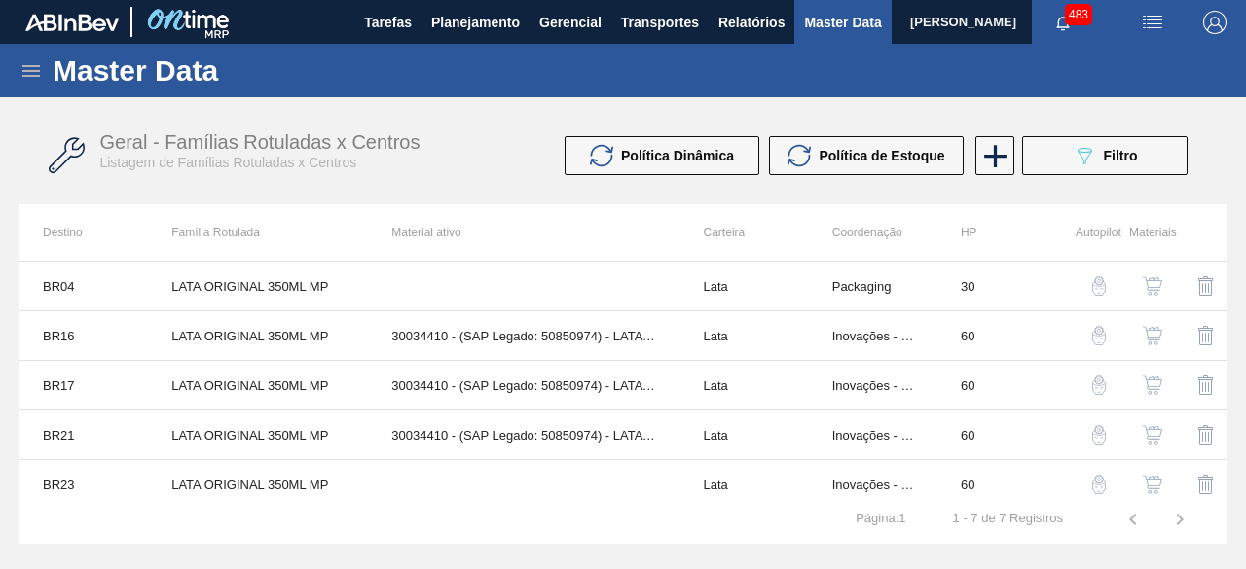
click at [1154, 285] on img "button" at bounding box center [1152, 285] width 19 height 19
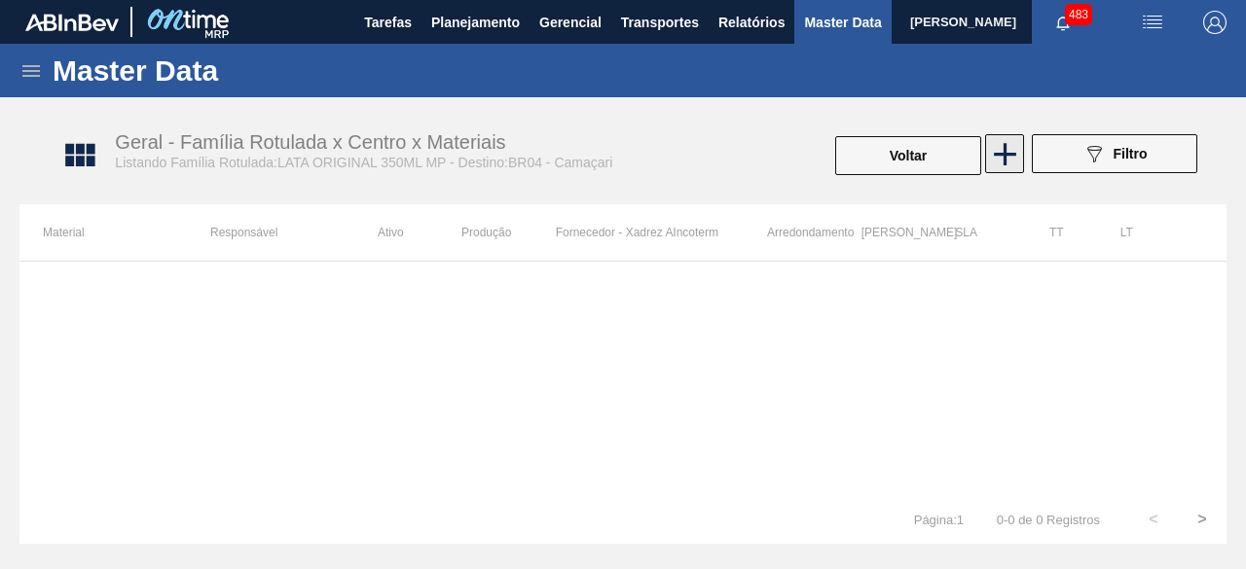
click at [1014, 157] on icon at bounding box center [1005, 154] width 38 height 38
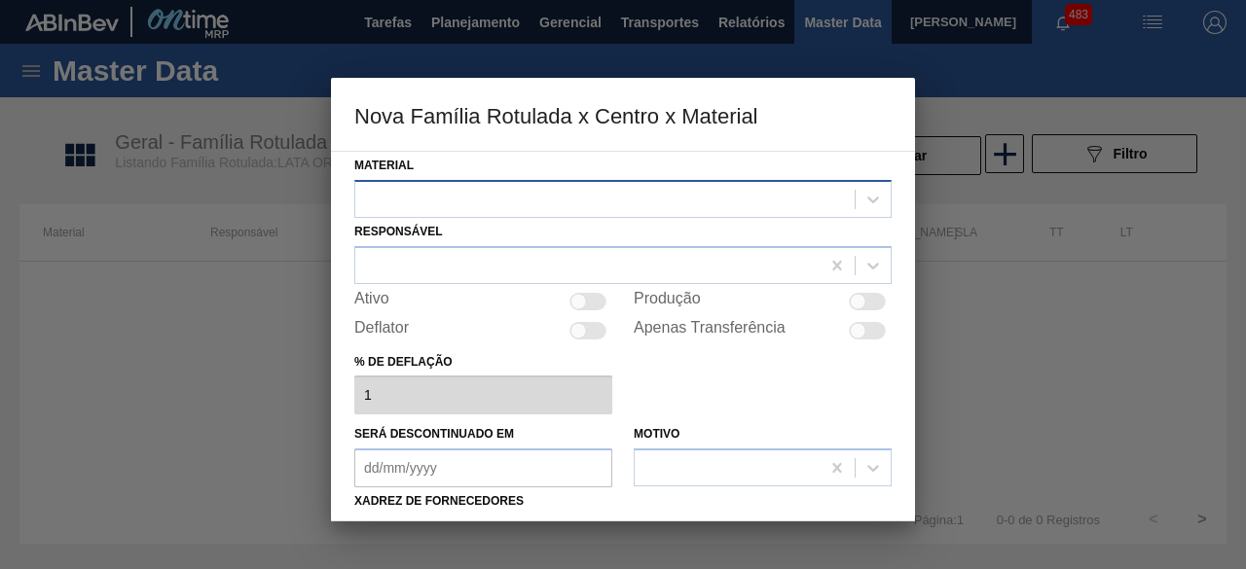
click at [767, 196] on div at bounding box center [604, 199] width 499 height 28
click at [447, 190] on div at bounding box center [604, 199] width 499 height 28
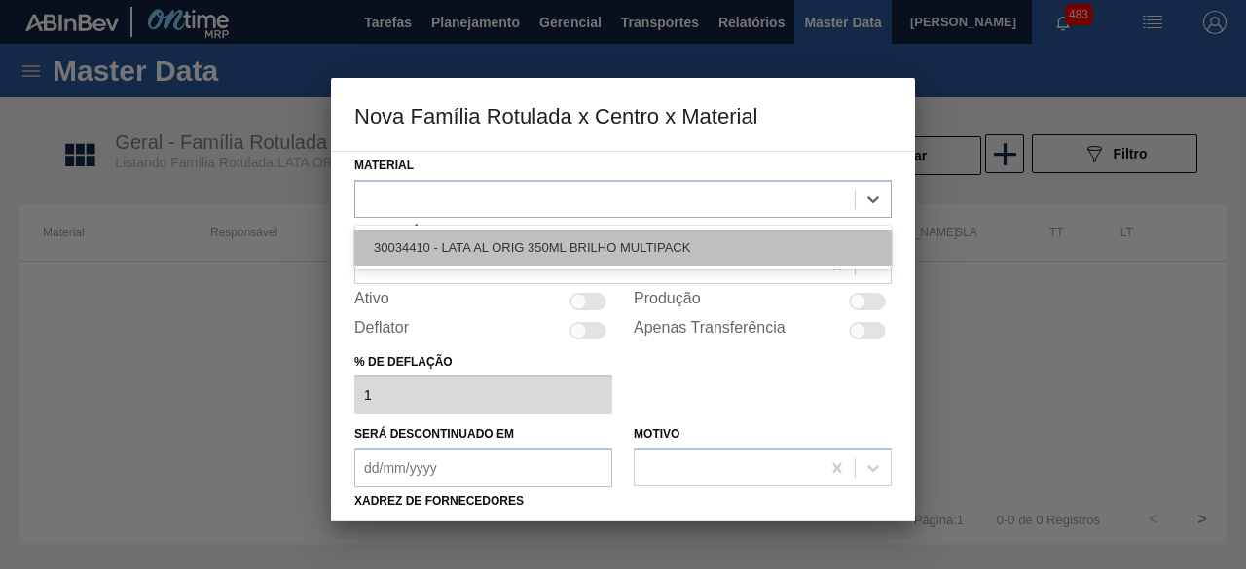
click at [455, 239] on div "30034410 - LATA AL ORIG 350ML BRILHO MULTIPACK" at bounding box center [622, 248] width 537 height 36
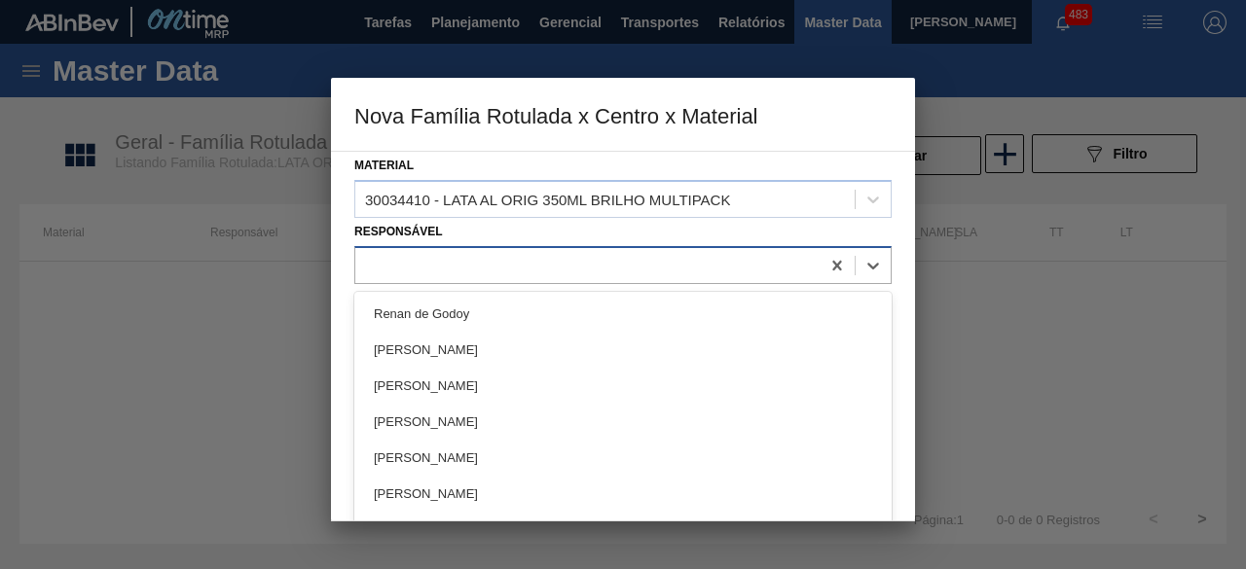
click at [446, 274] on div at bounding box center [587, 265] width 464 height 28
type input "[PERSON_NAME]"
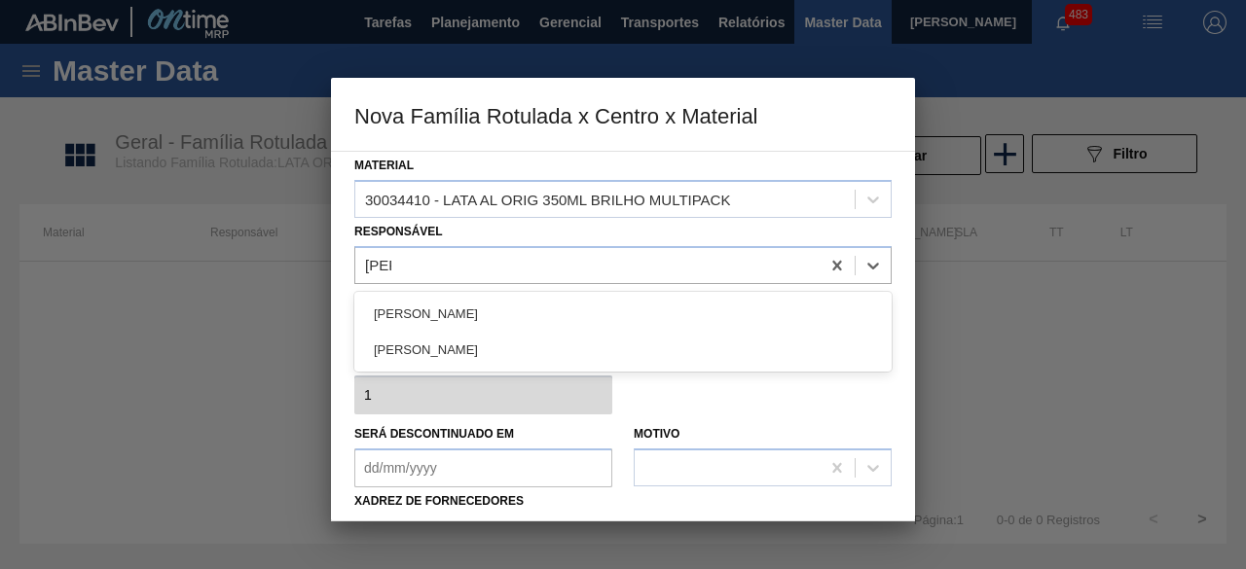
click at [518, 346] on div "[PERSON_NAME]" at bounding box center [622, 350] width 537 height 36
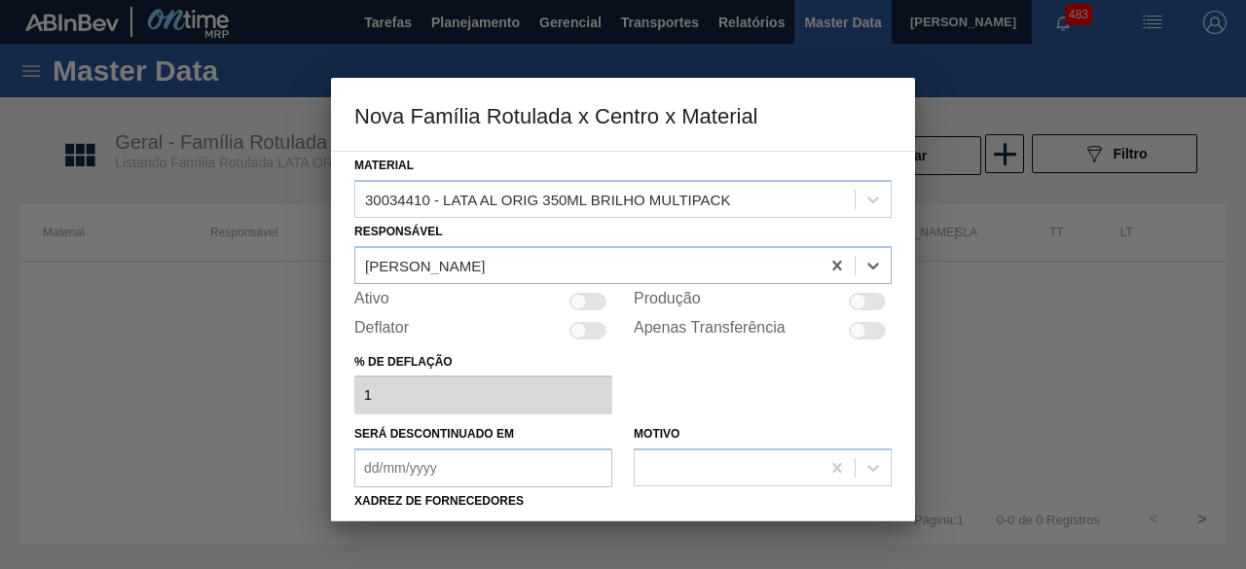
scroll to position [97, 0]
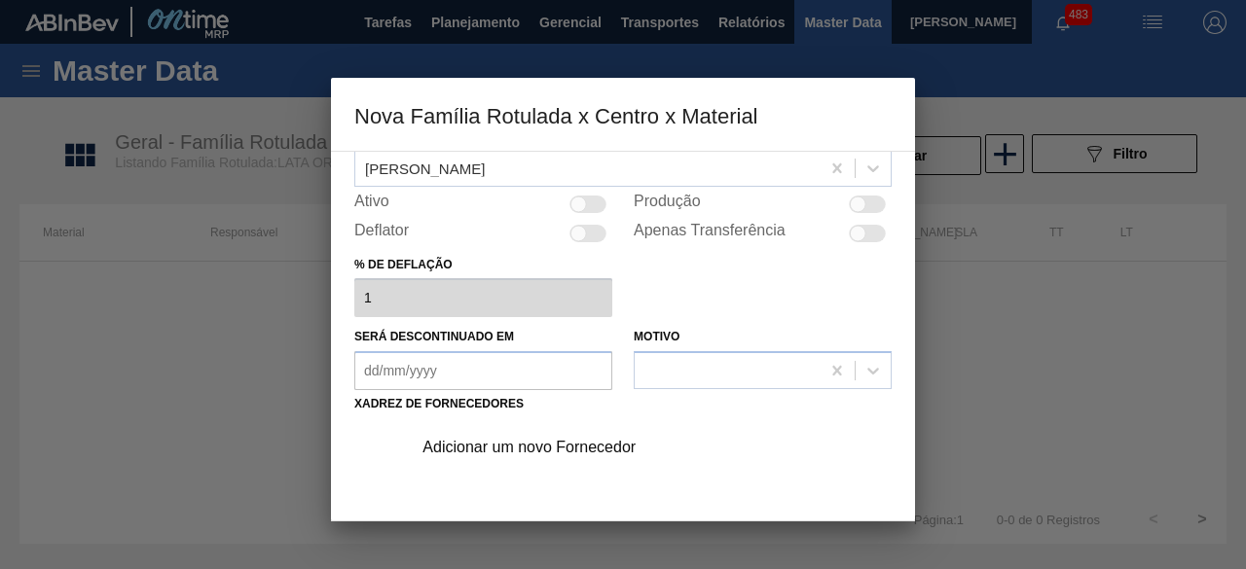
click at [539, 447] on div "Adicionar um novo Fornecedor" at bounding box center [613, 448] width 382 height 18
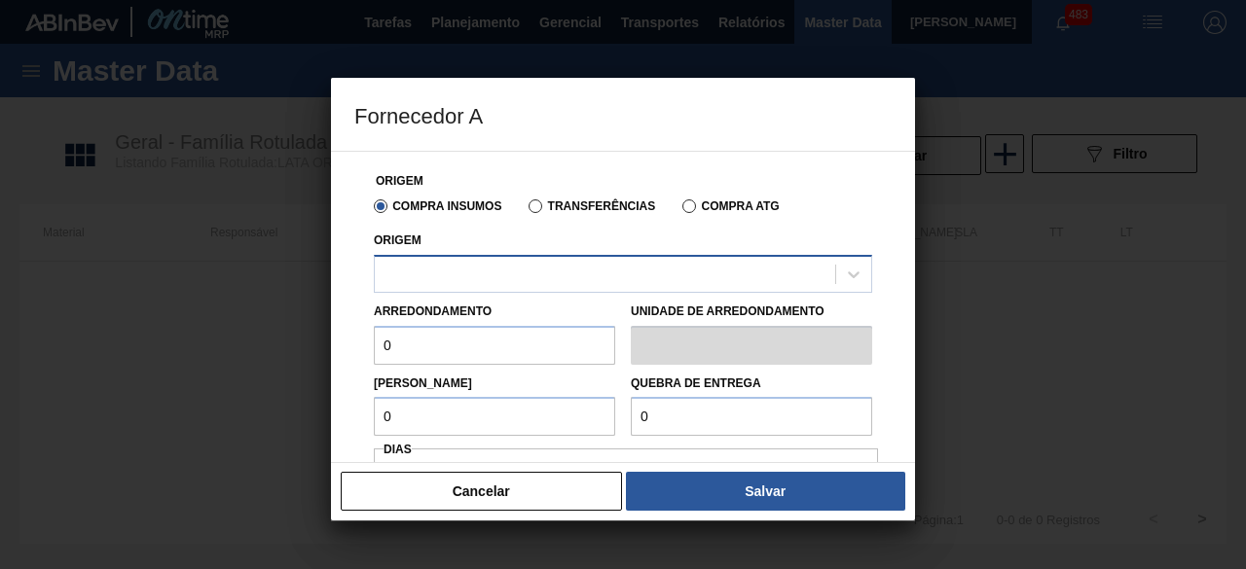
click at [594, 278] on div at bounding box center [605, 274] width 460 height 28
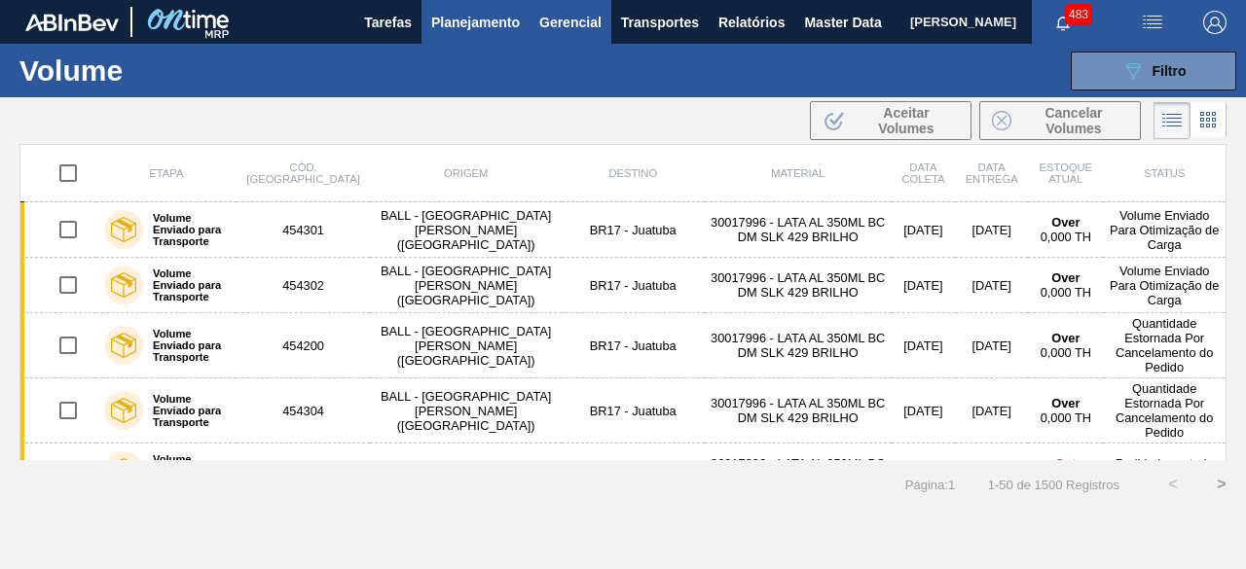
scroll to position [211, 0]
click at [491, 24] on span "Planejamento" at bounding box center [475, 22] width 89 height 23
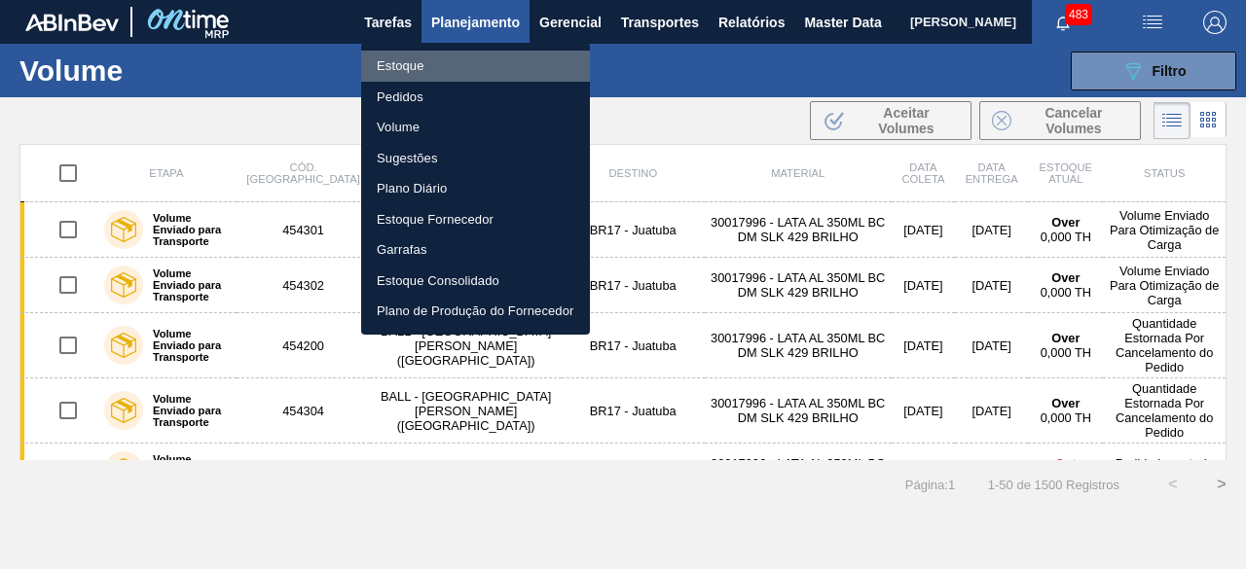
click at [438, 63] on li "Estoque" at bounding box center [475, 66] width 229 height 31
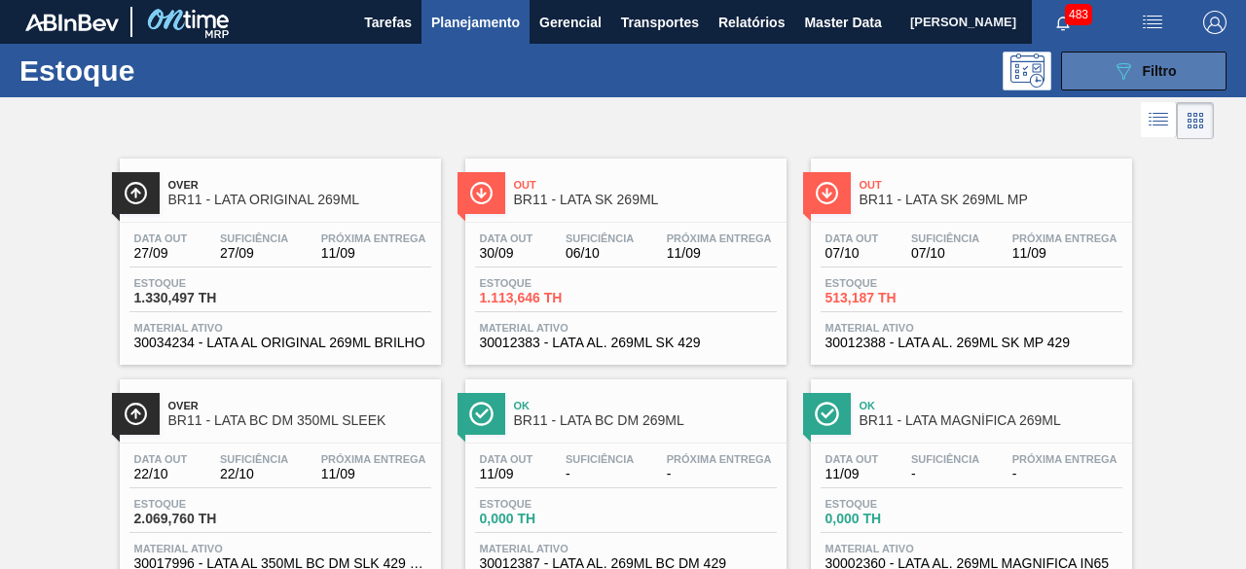
click at [1126, 75] on icon "089F7B8B-B2A5-4AFE-B5C0-19BA573D28AC" at bounding box center [1122, 70] width 23 height 23
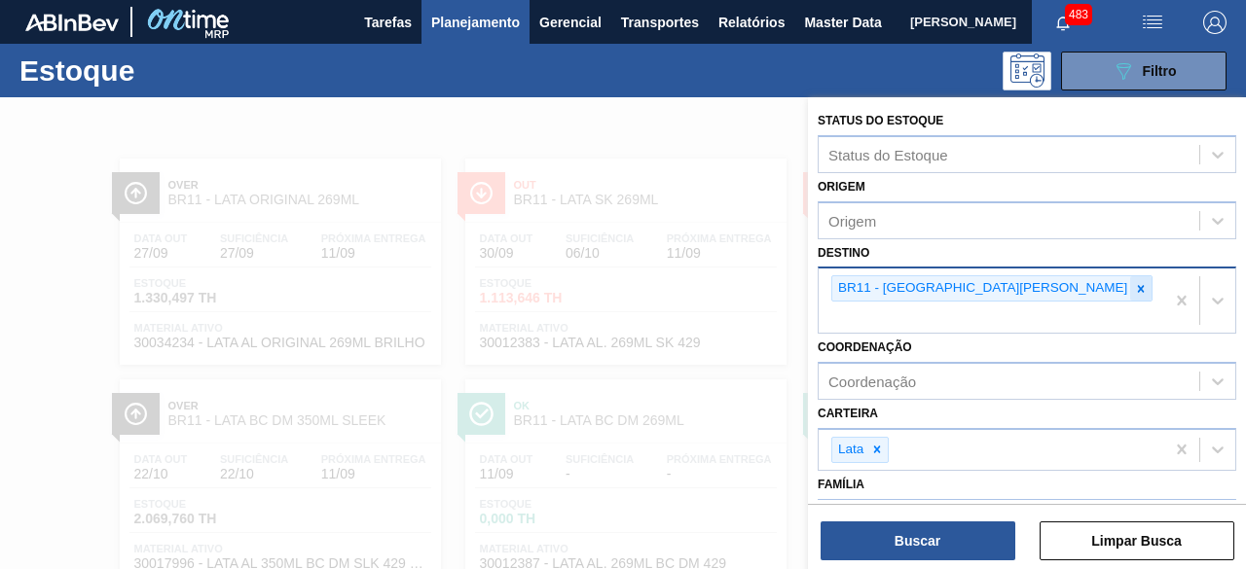
click at [1134, 288] on icon at bounding box center [1141, 289] width 14 height 14
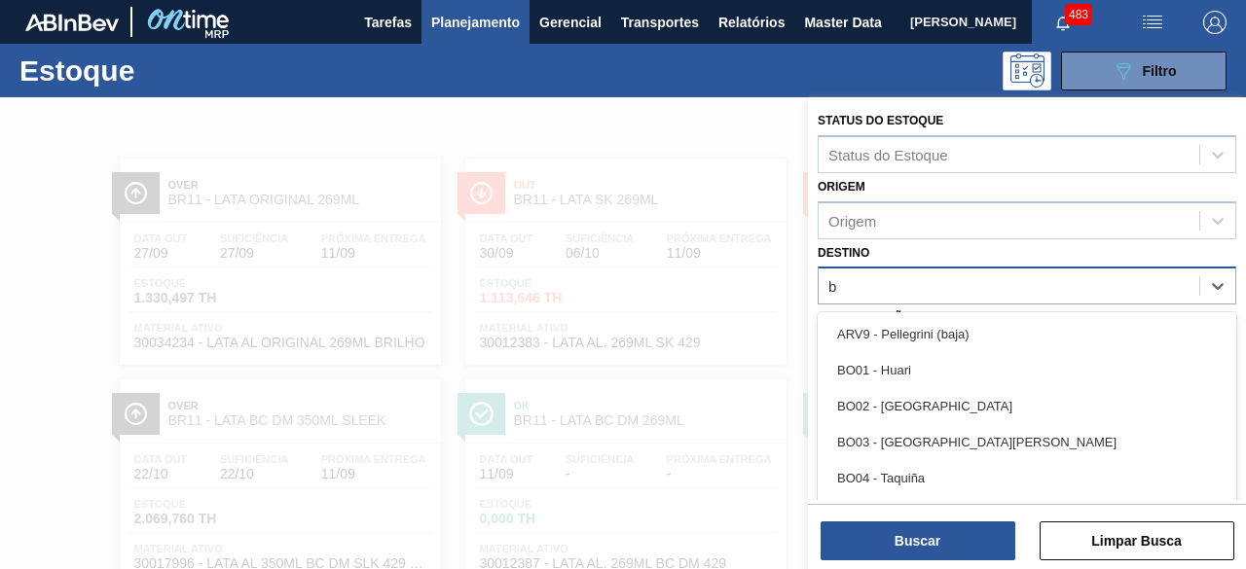
scroll to position [42, 0]
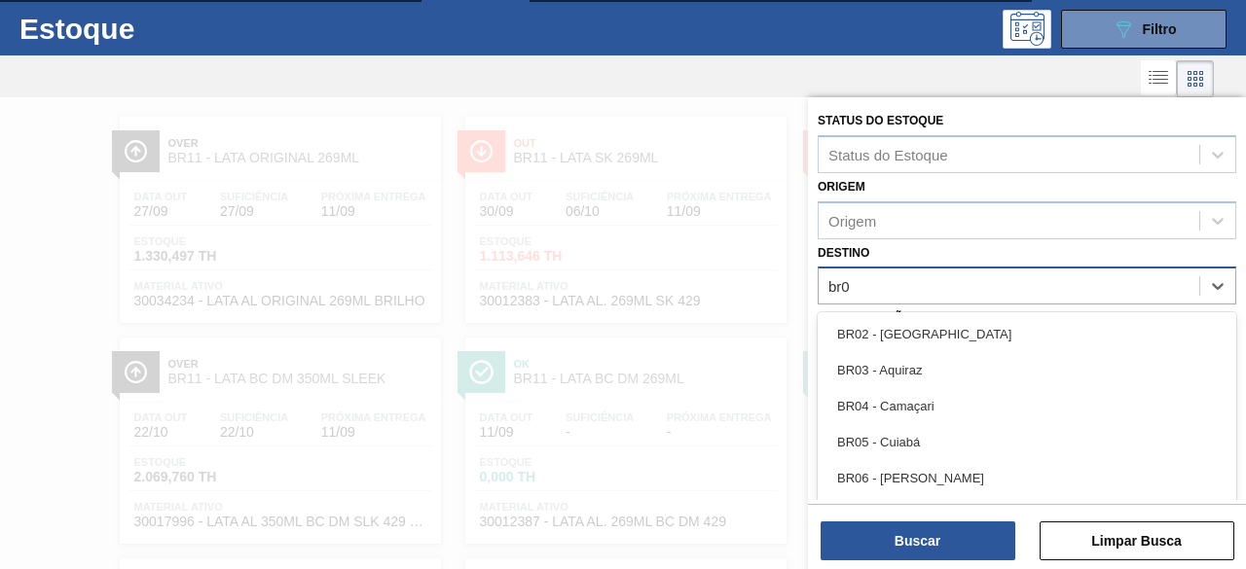
type input "br04"
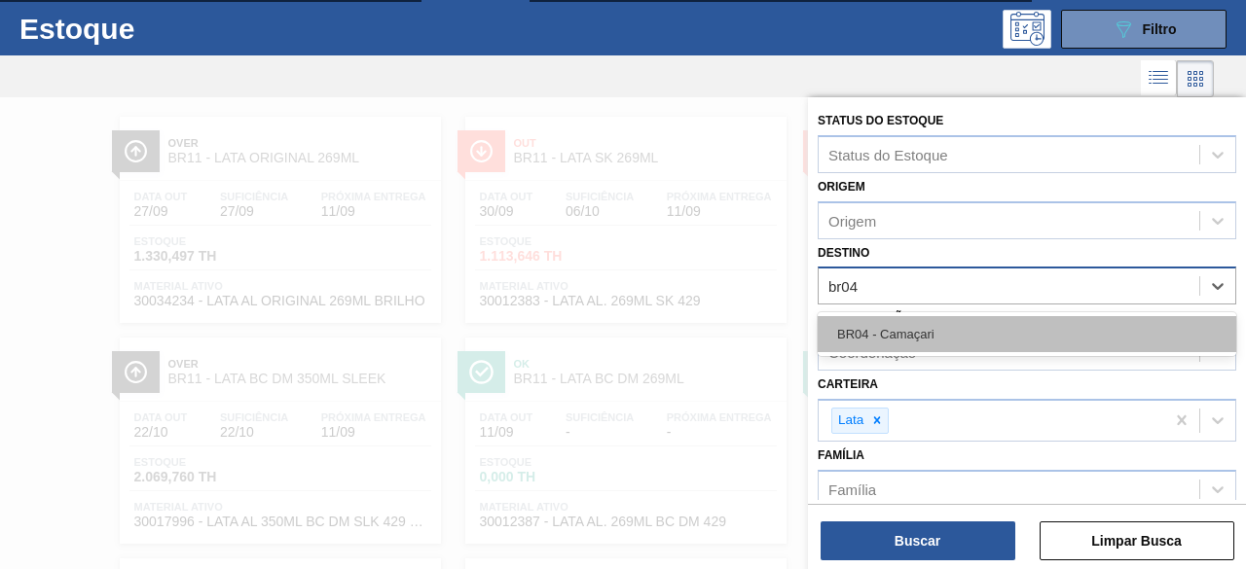
click at [952, 339] on div "BR04 - Camaçari" at bounding box center [1027, 334] width 418 height 36
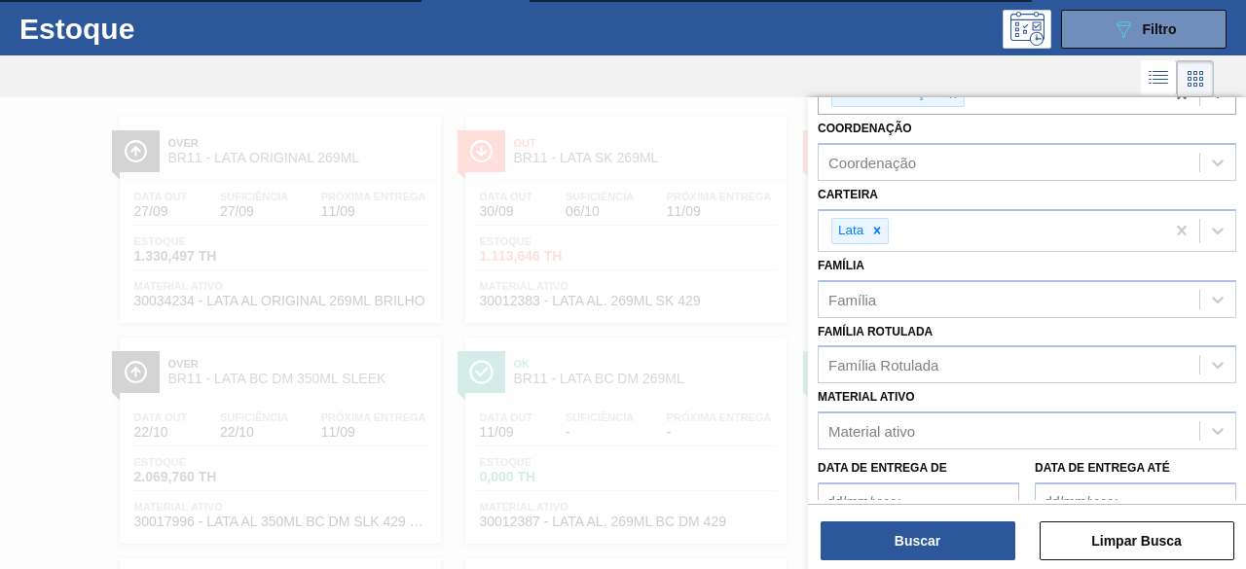
scroll to position [292, 0]
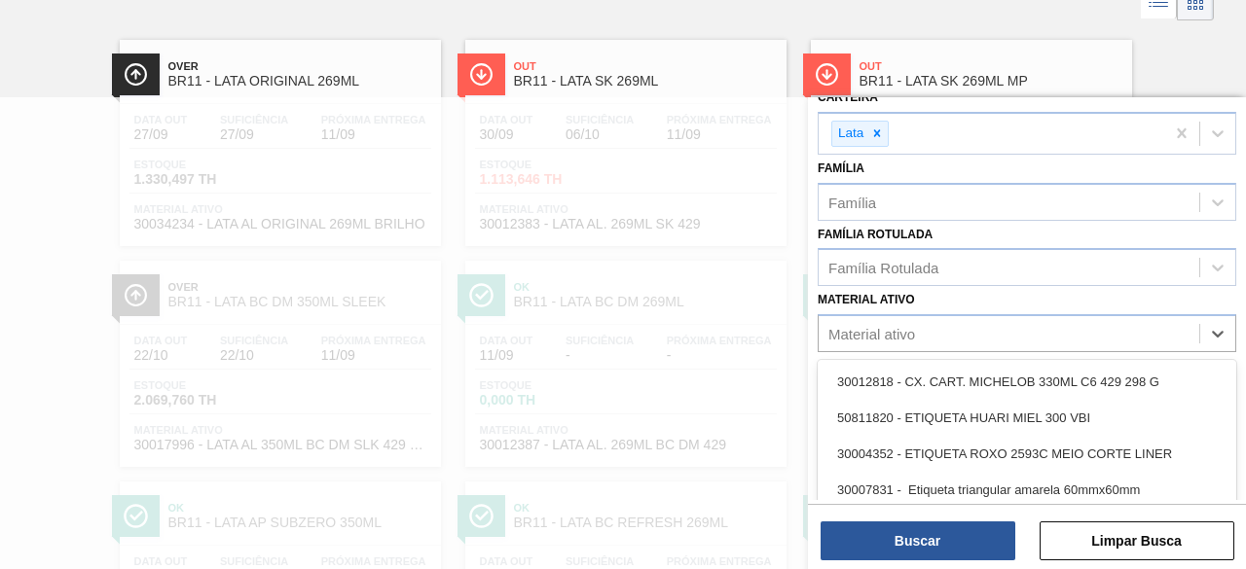
click at [952, 339] on div "Material ativo" at bounding box center [1009, 334] width 381 height 28
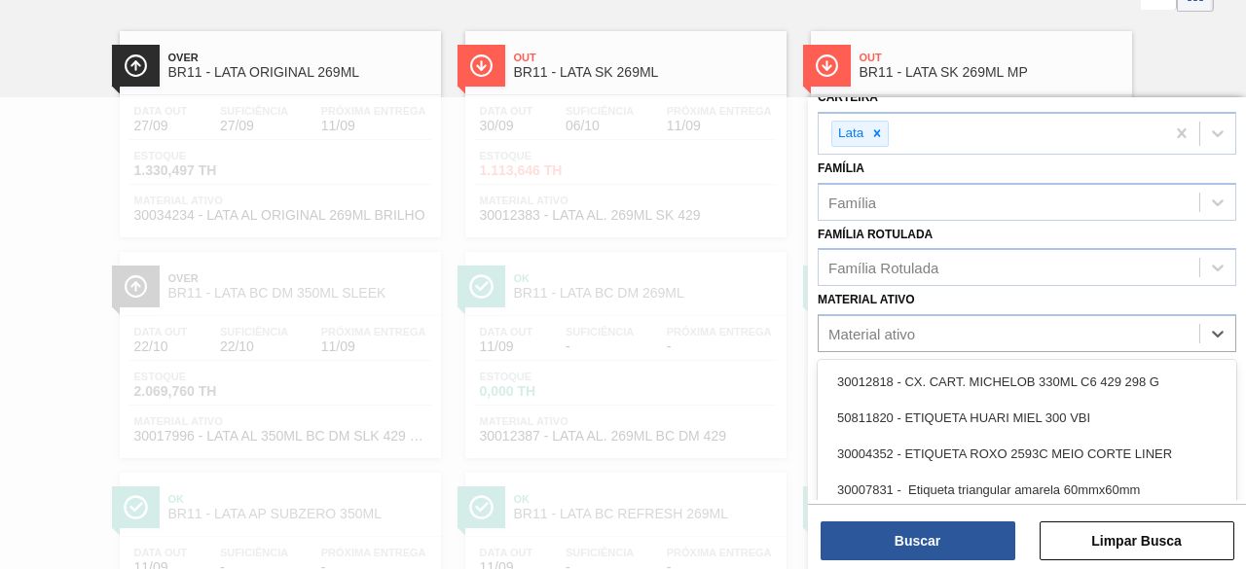
scroll to position [128, 0]
paste ativo "30034410"
type ativo "30034410"
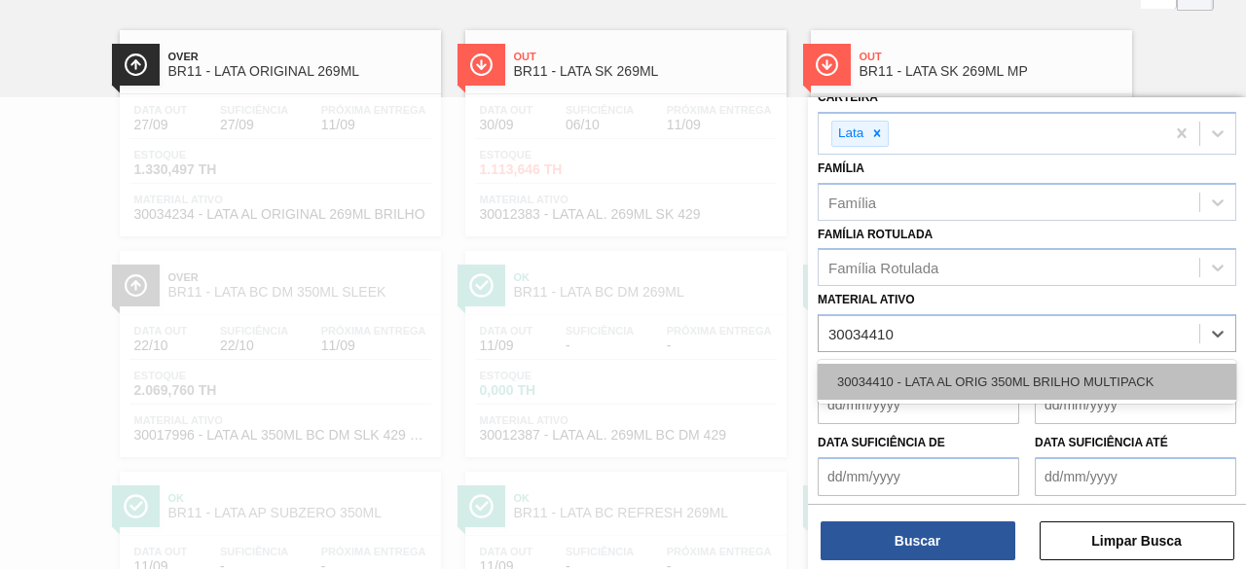
click at [956, 376] on div "30034410 - LATA AL ORIG 350ML BRILHO MULTIPACK" at bounding box center [1027, 382] width 418 height 36
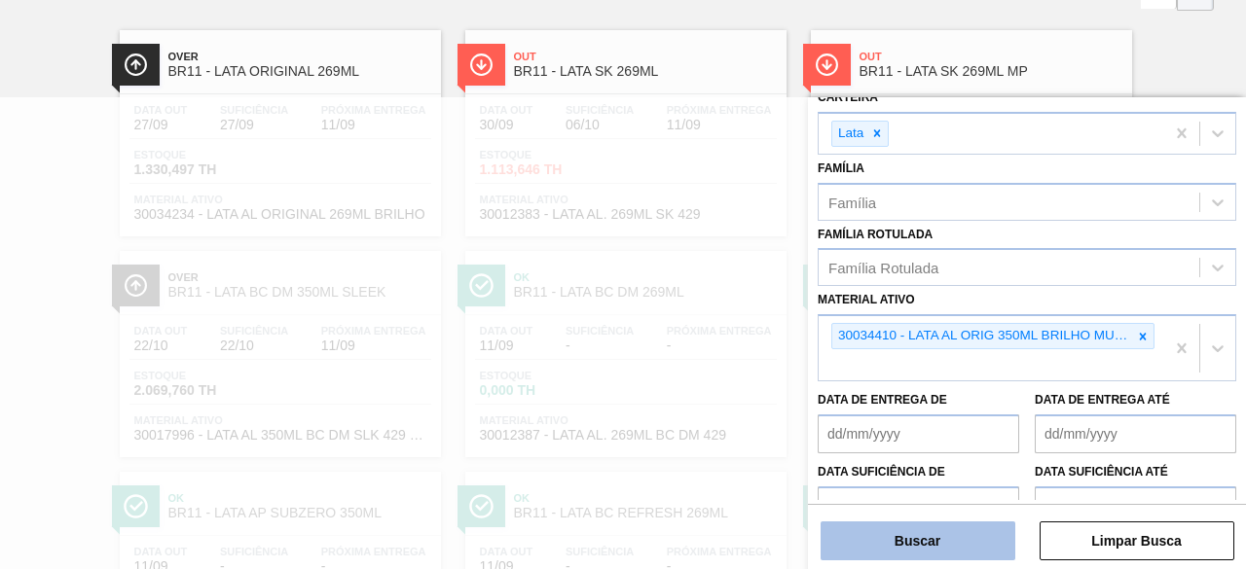
click at [1008, 525] on button "Buscar" at bounding box center [917, 541] width 195 height 39
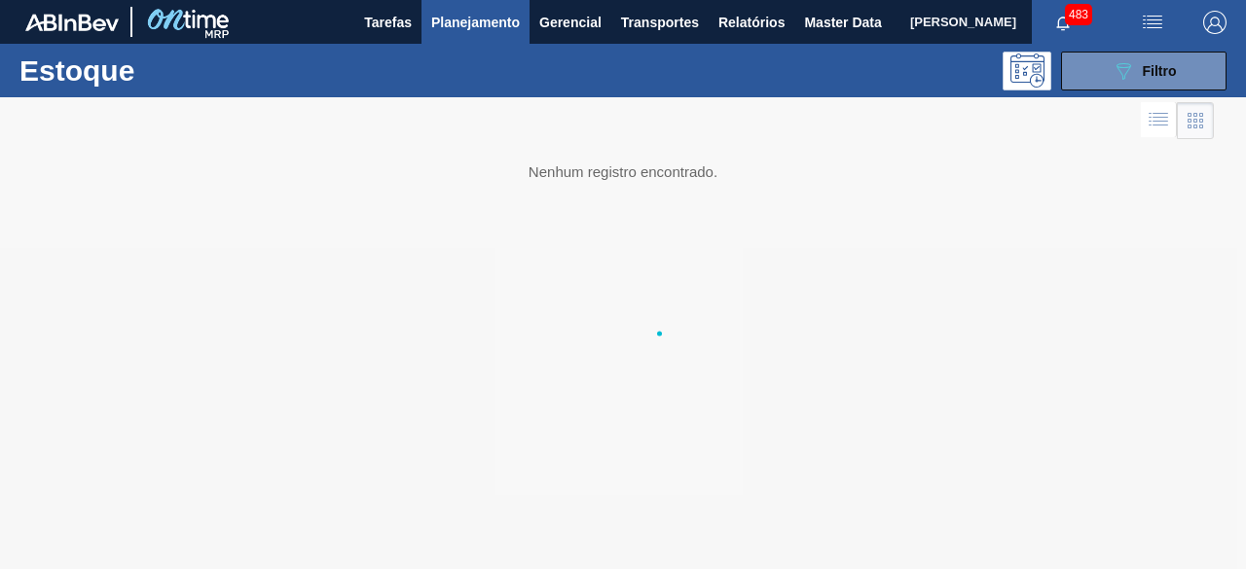
scroll to position [0, 0]
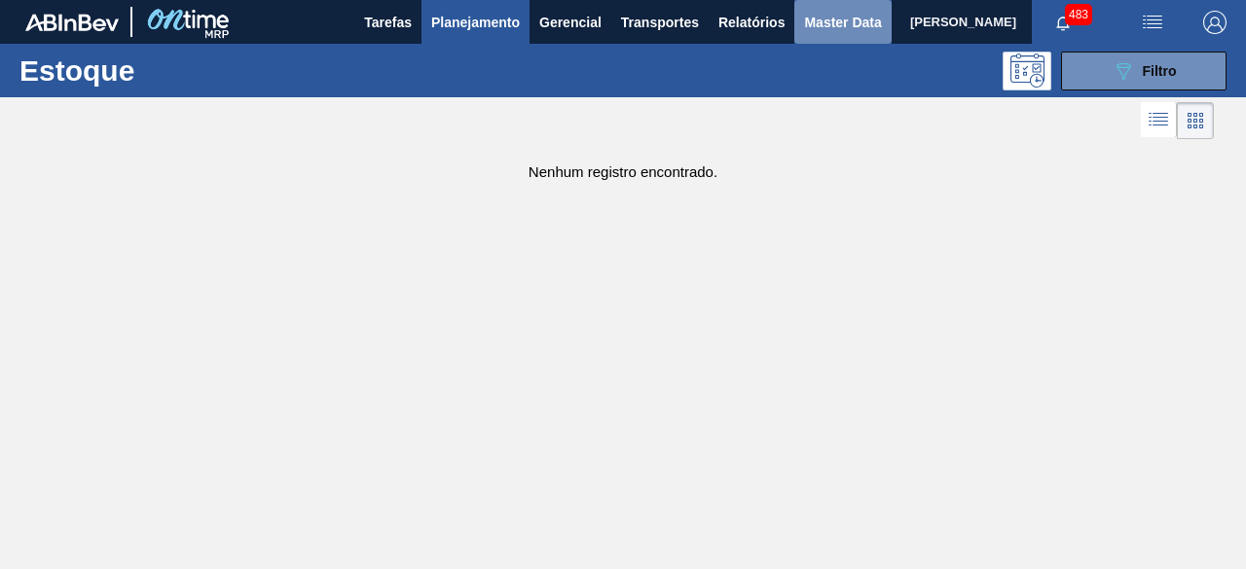
click at [819, 23] on span "Master Data" at bounding box center [842, 22] width 77 height 23
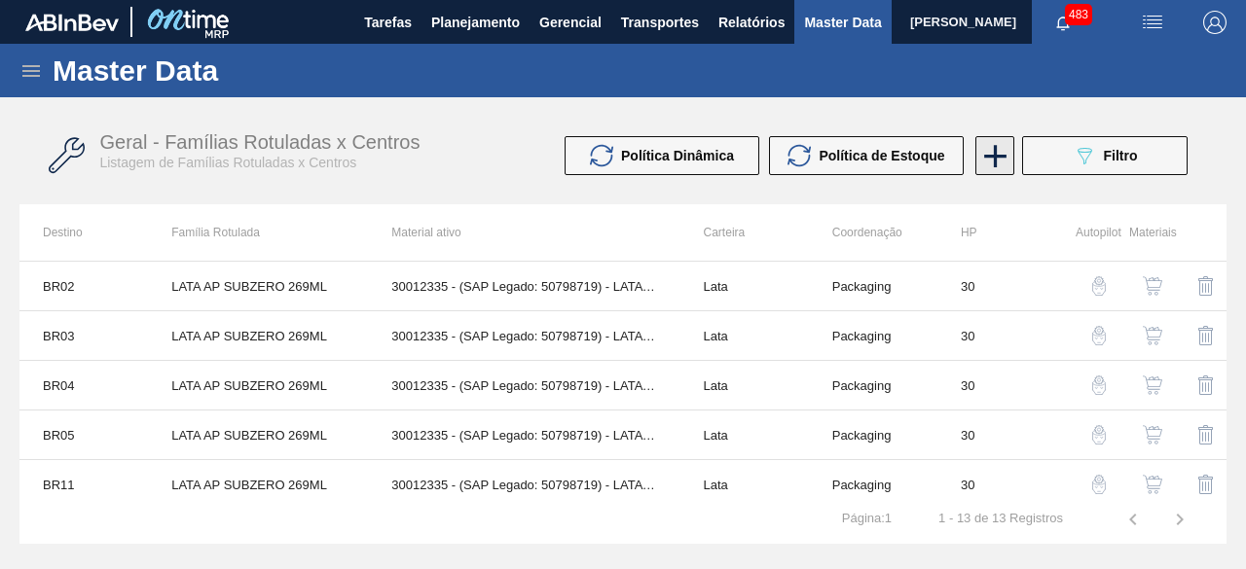
click at [993, 153] on icon at bounding box center [995, 156] width 38 height 38
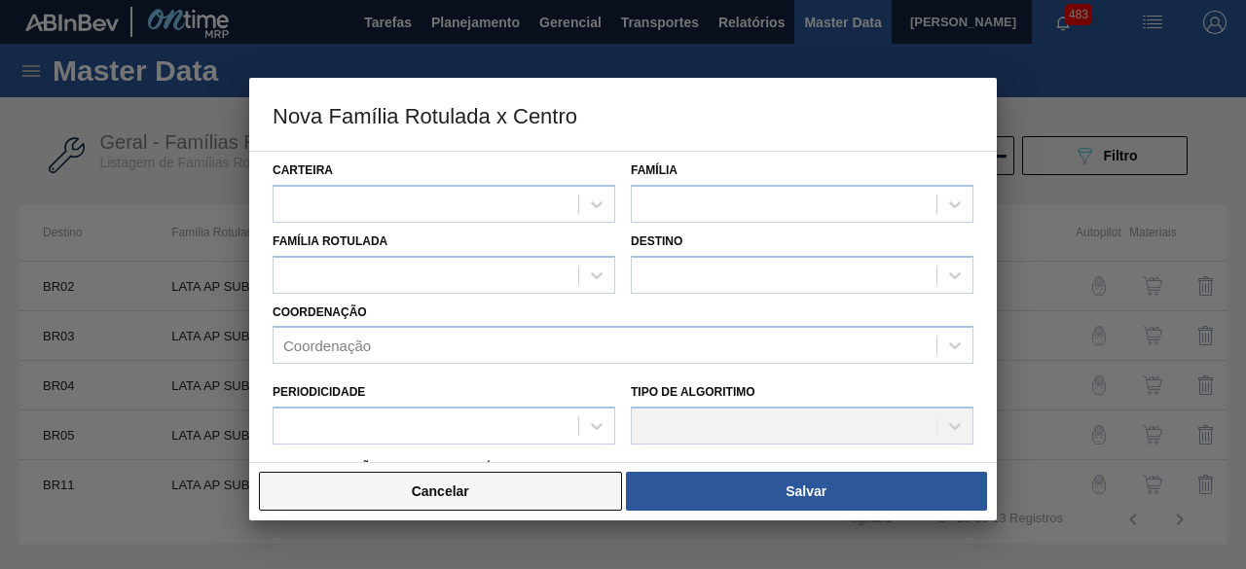
click at [568, 503] on button "Cancelar" at bounding box center [440, 491] width 363 height 39
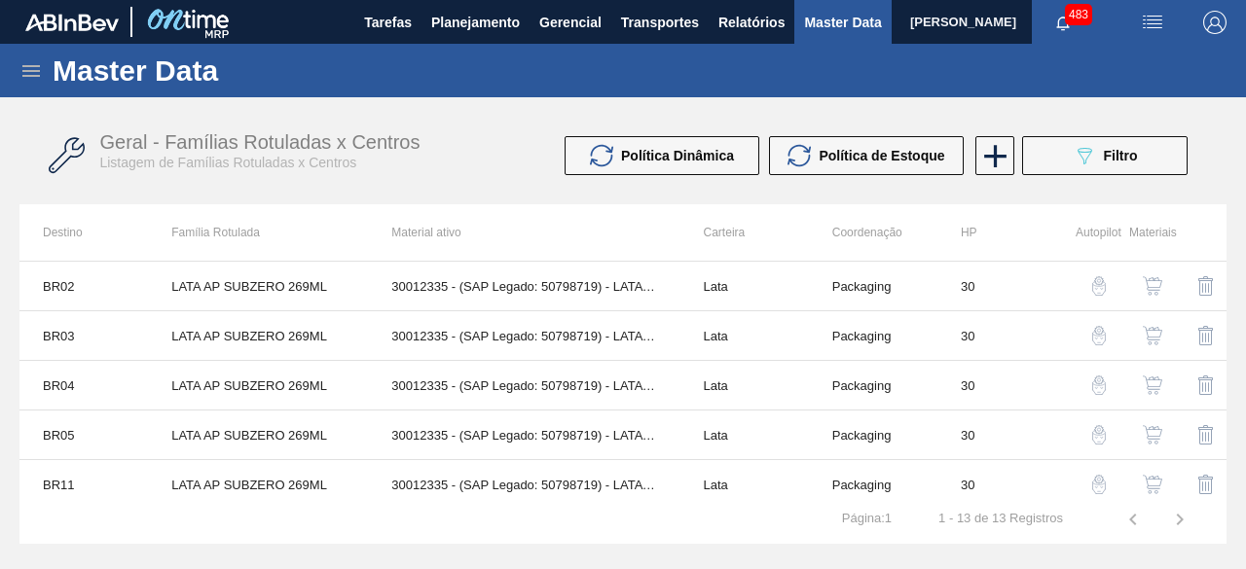
click at [26, 73] on icon at bounding box center [30, 70] width 23 height 23
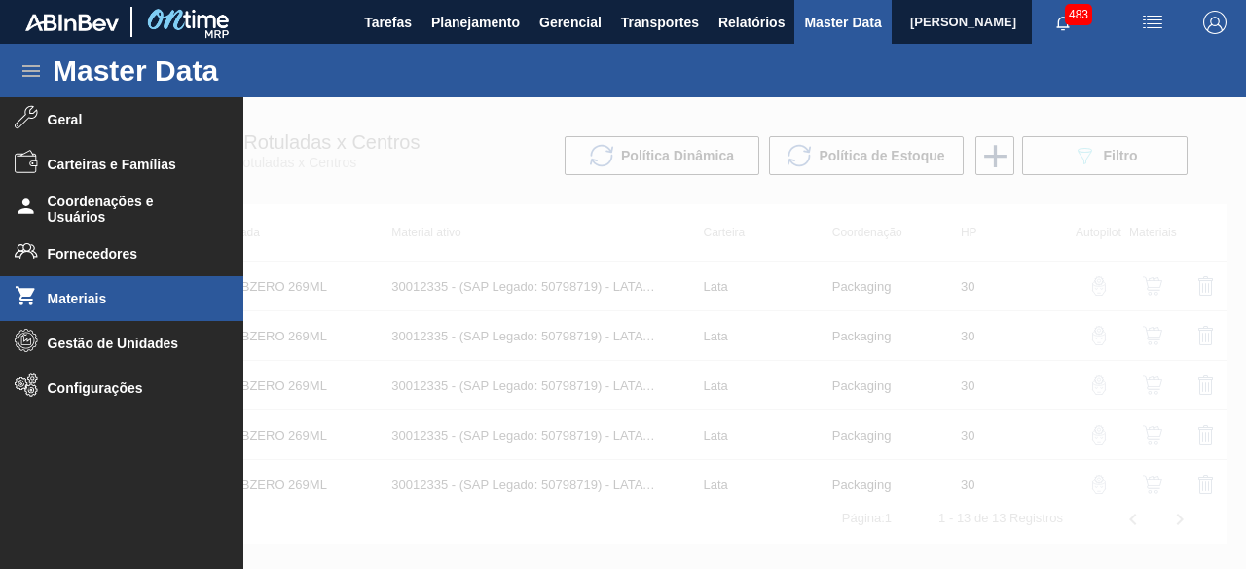
click at [64, 300] on span "Materiais" at bounding box center [128, 299] width 161 height 16
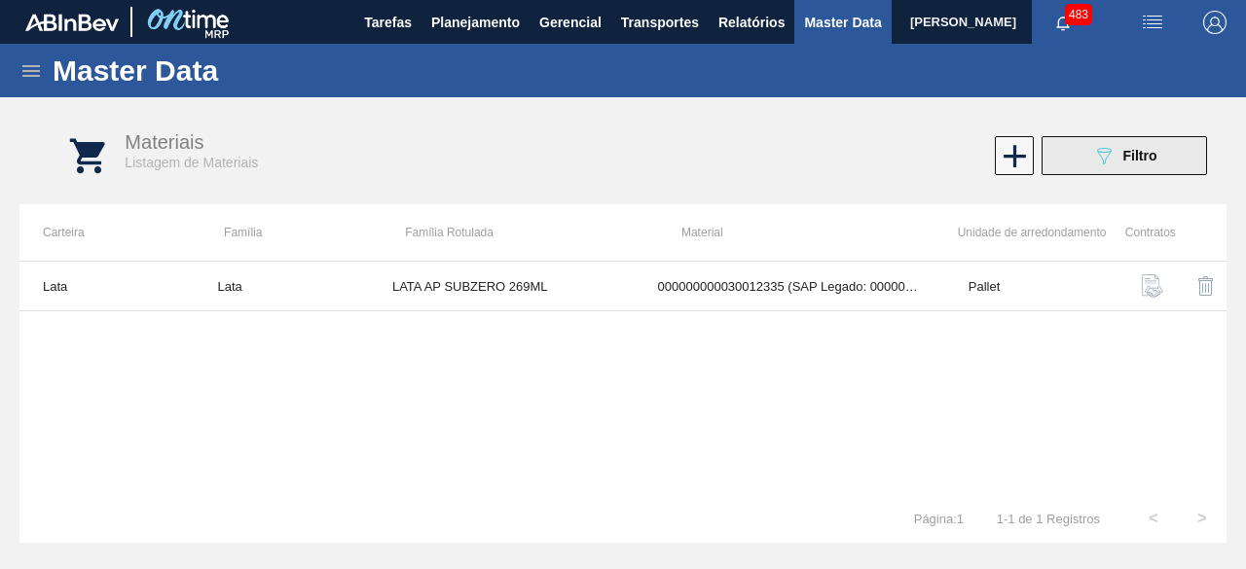
click at [1084, 155] on button "089F7B8B-B2A5-4AFE-B5C0-19BA573D28AC Filtro" at bounding box center [1123, 155] width 165 height 39
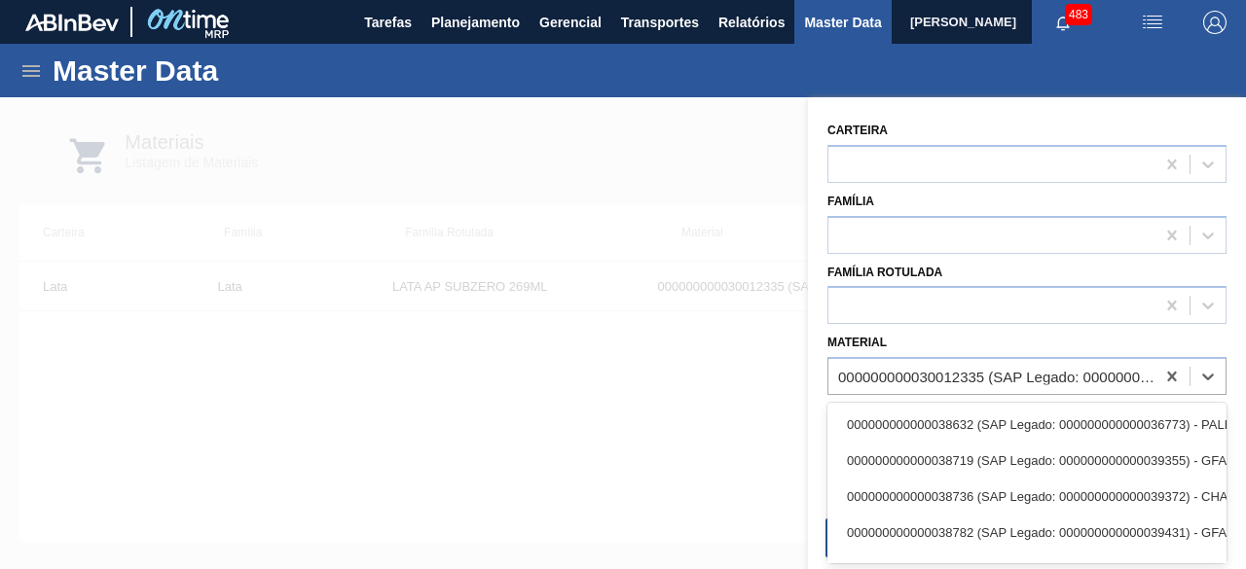
click at [1016, 382] on div "000000000030012335 (SAP Legado: 000000000050798719) - LATA AL. 269ML SUBZERO 429" at bounding box center [997, 377] width 318 height 17
paste input "30034410"
type input "30034410"
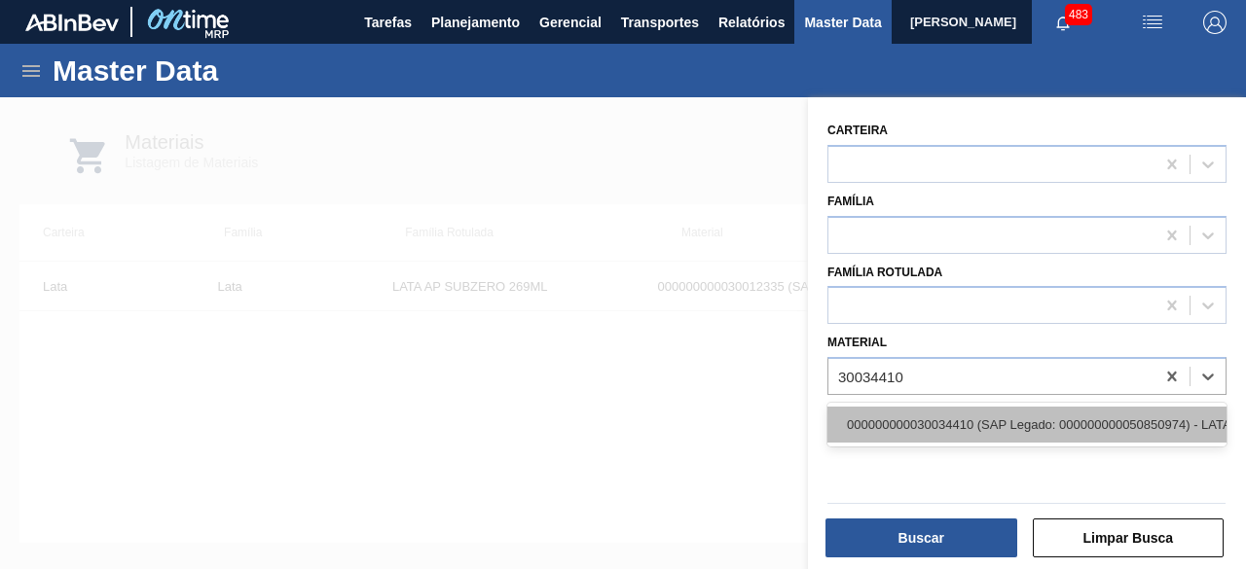
click at [979, 419] on div "000000000030034410 (SAP Legado: 000000000050850974) - LATA AL ORIG 350ML BRILHO…" at bounding box center [1026, 425] width 399 height 36
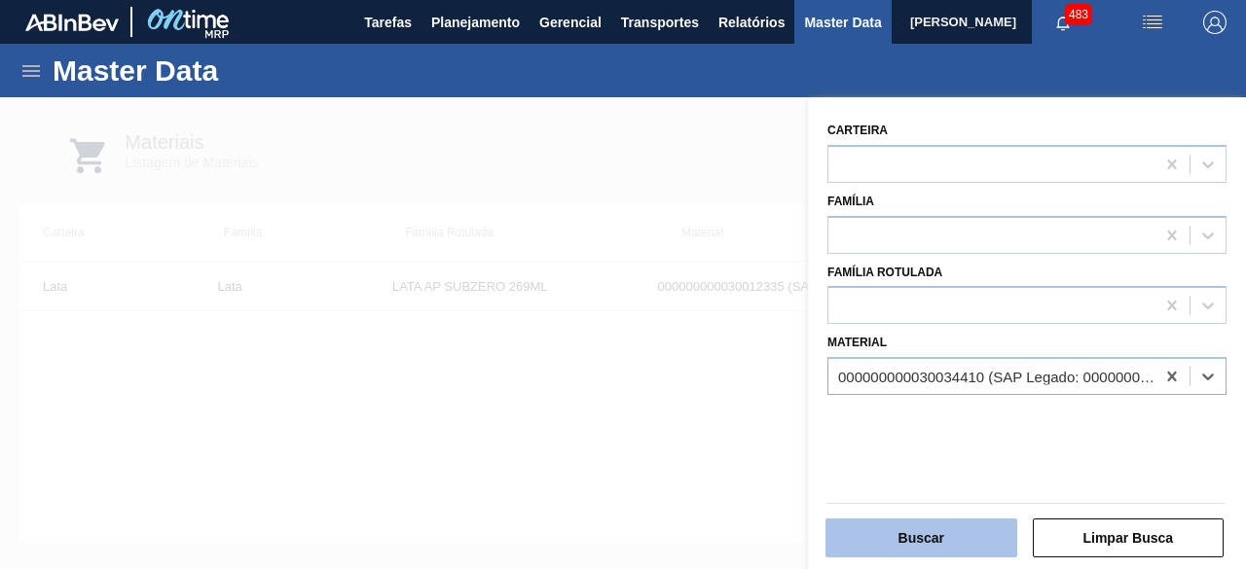
click at [961, 540] on button "Buscar" at bounding box center [921, 538] width 192 height 39
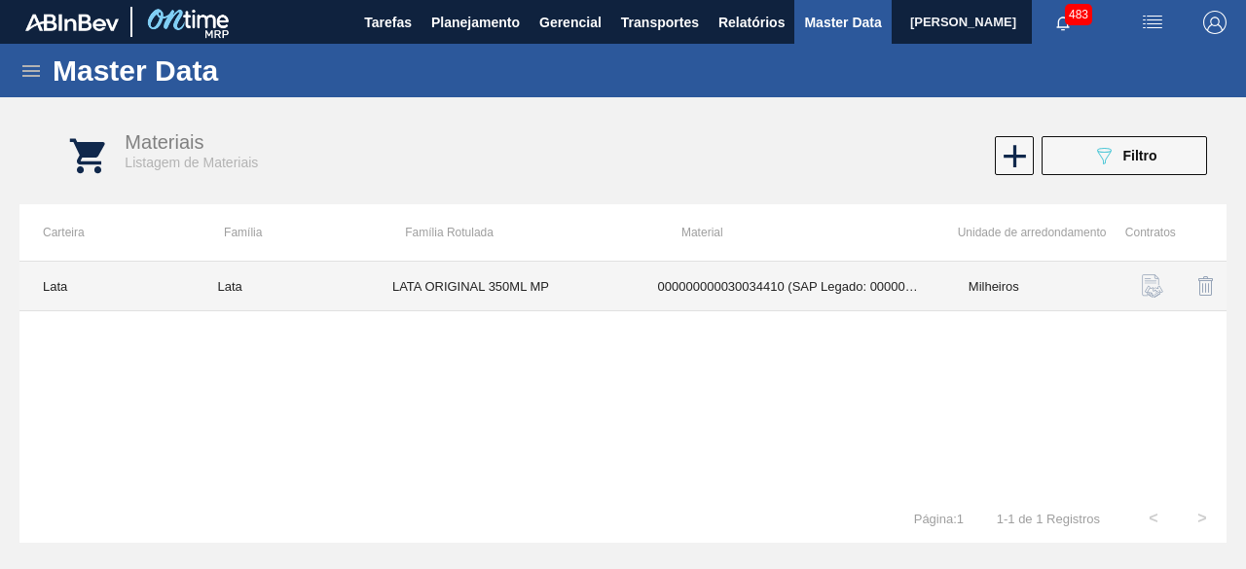
click at [502, 286] on td "LATA ORIGINAL 350ML MP" at bounding box center [502, 287] width 266 height 50
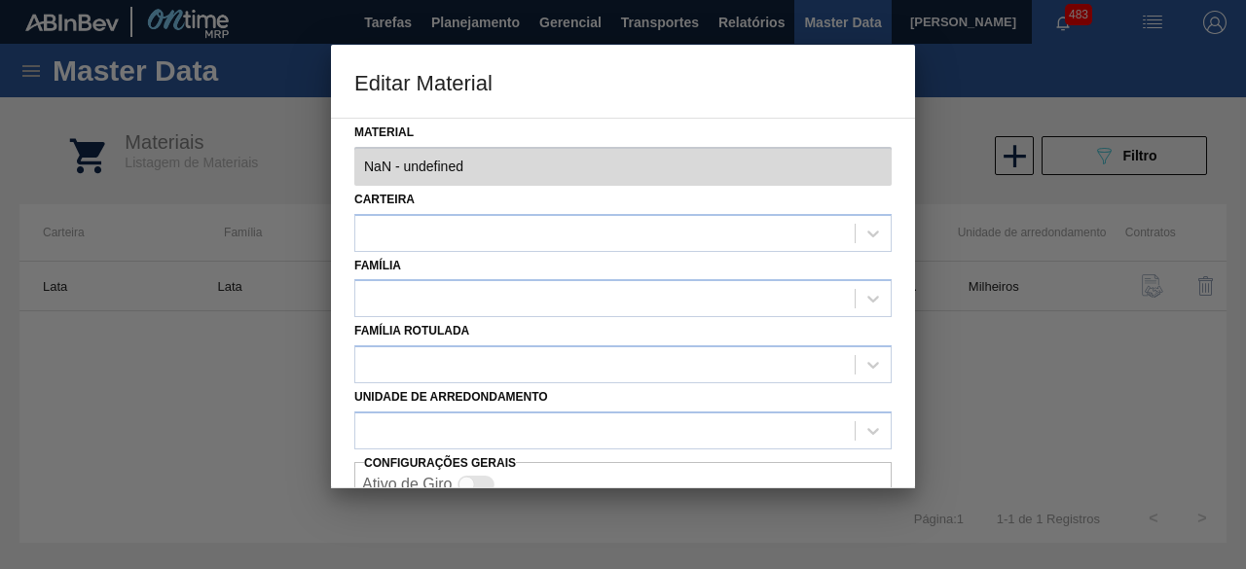
type input "30034410 - 000000000030034410 (SAP Legado: 000000000050850974) - LATA AL ORIG 3…"
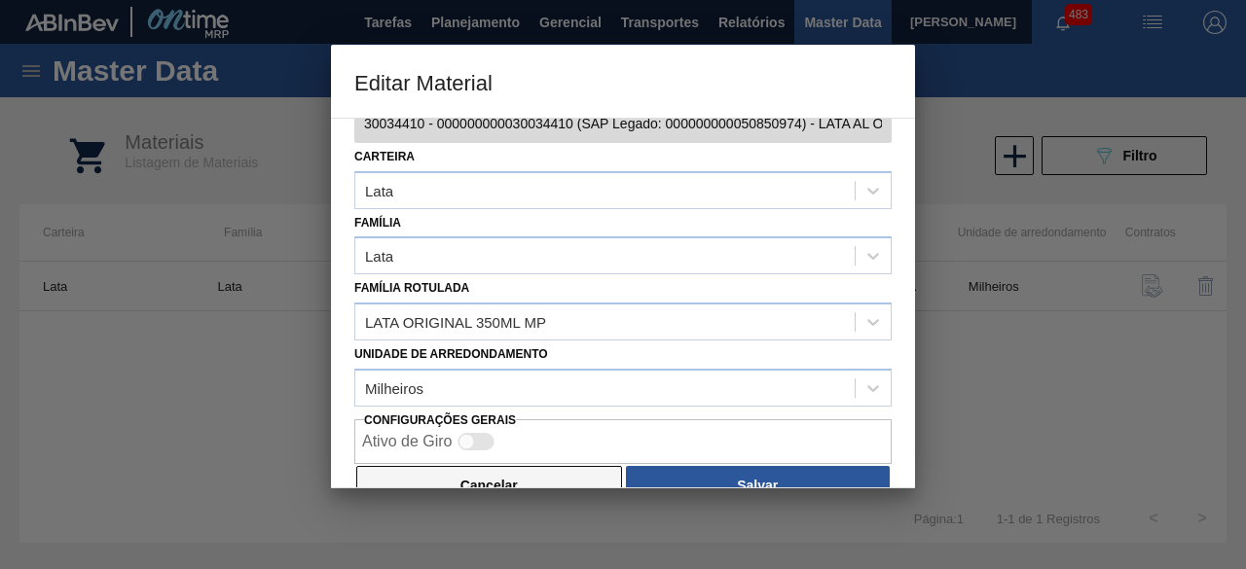
scroll to position [82, 0]
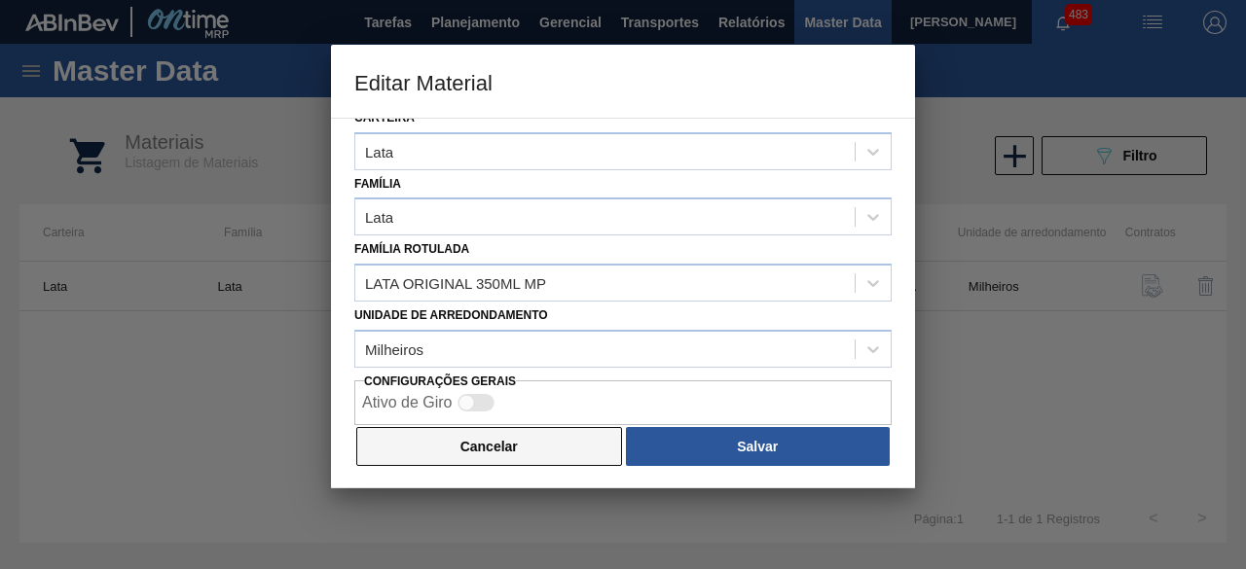
click at [537, 446] on button "Cancelar" at bounding box center [489, 446] width 266 height 39
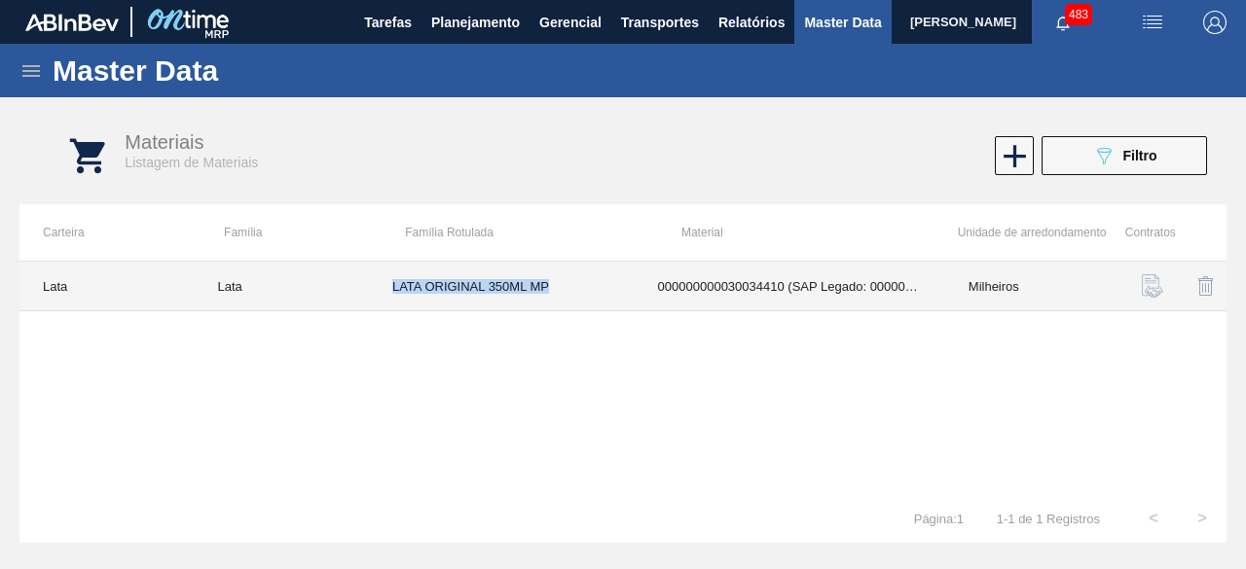
drag, startPoint x: 392, startPoint y: 290, endPoint x: 579, endPoint y: 297, distance: 187.0
click at [579, 297] on td "LATA ORIGINAL 350ML MP" at bounding box center [502, 287] width 266 height 50
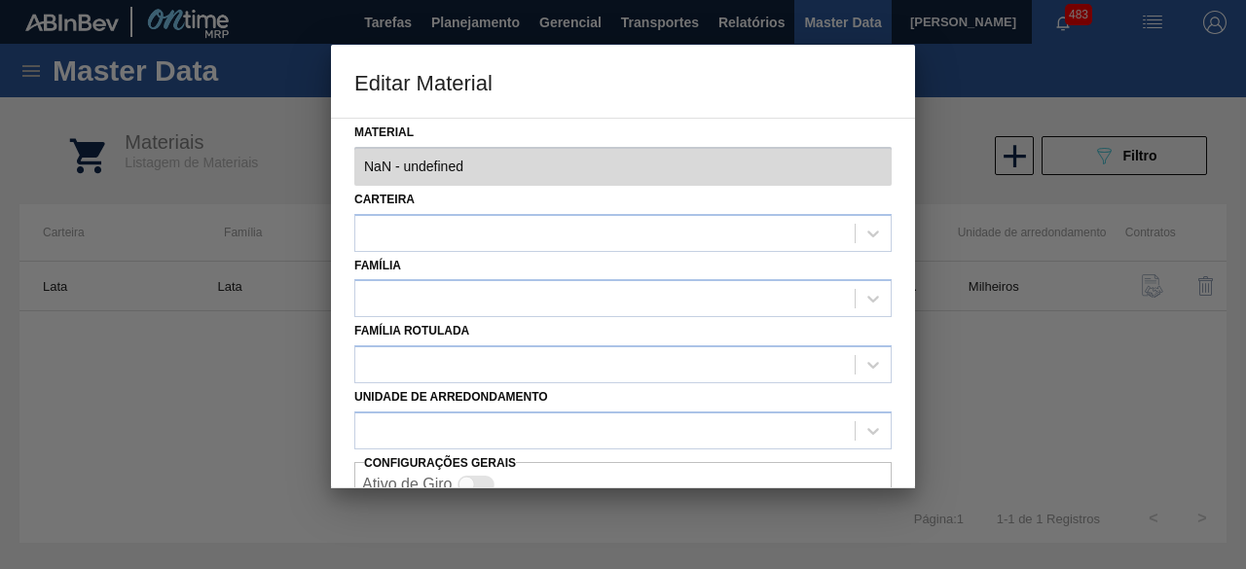
type input "30034410 - 000000000030034410 (SAP Legado: 000000000050850974) - LATA AL ORIG 3…"
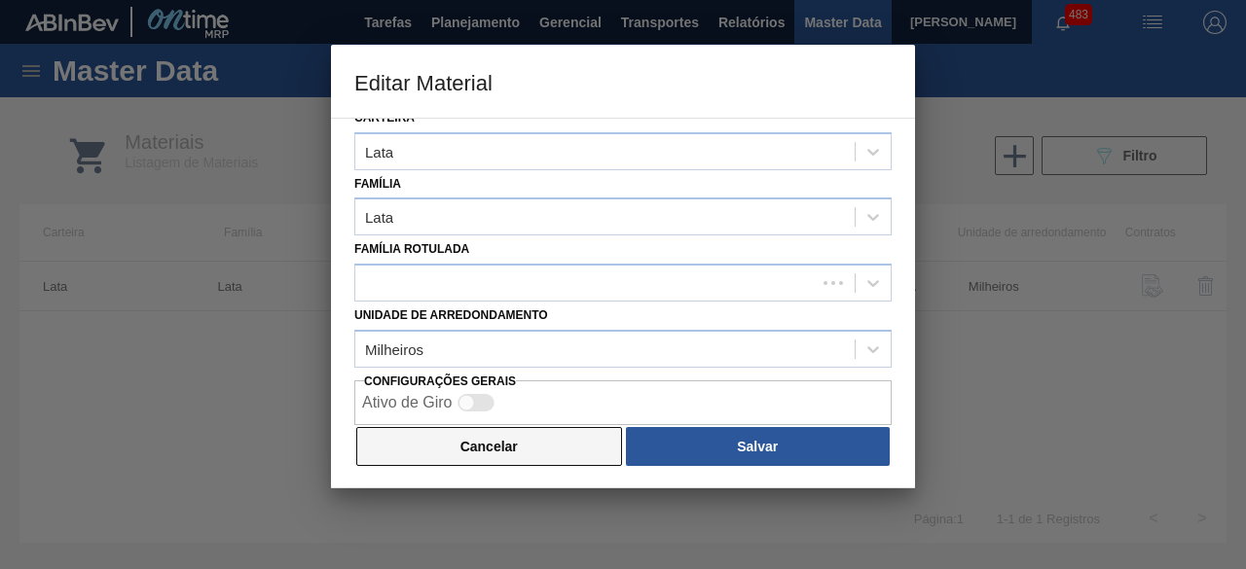
click at [578, 453] on button "Cancelar" at bounding box center [489, 446] width 266 height 39
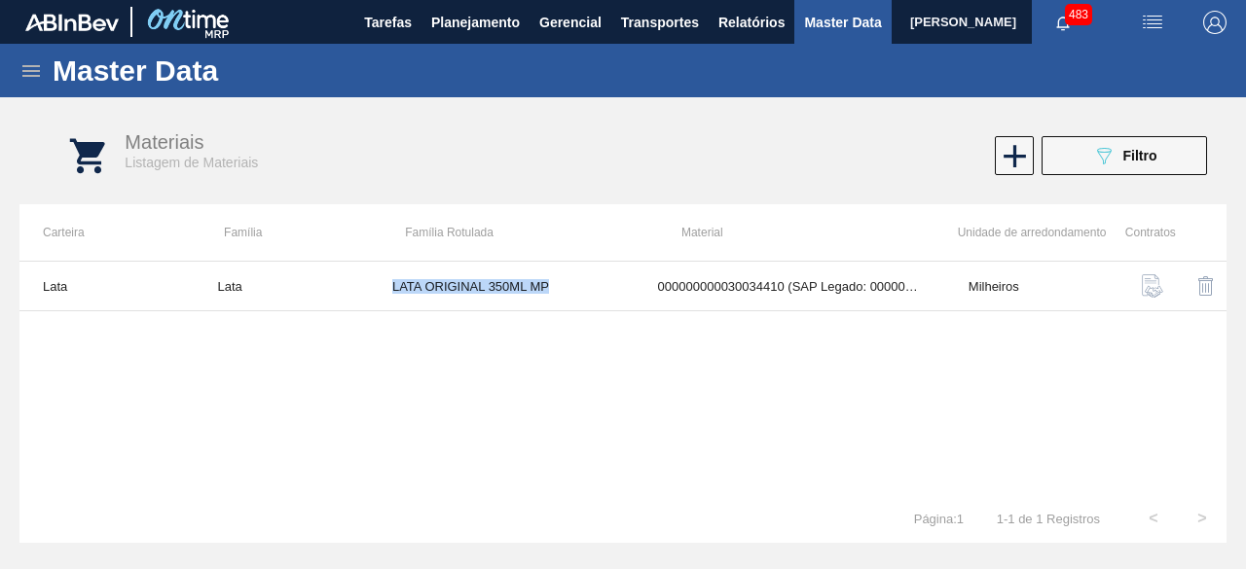
copy td "LATA ORIGINAL 350ML MP"
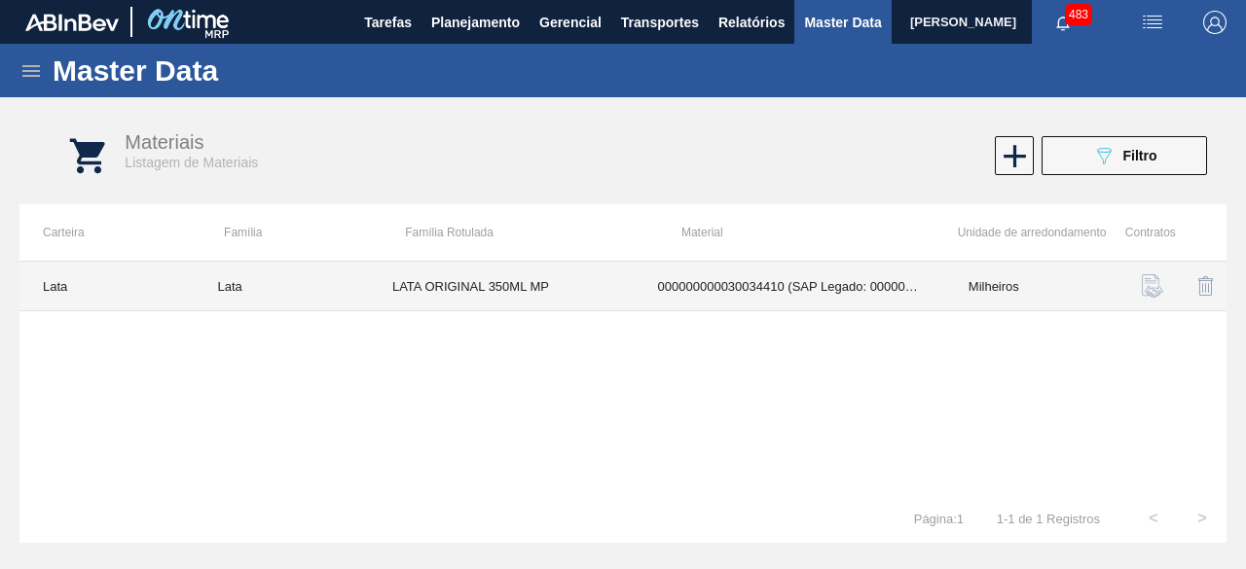
click at [640, 281] on td "000000000030034410 (SAP Legado: 000000000050850974) - LATA AL ORIG 350ML BRILHO…" at bounding box center [790, 287] width 310 height 50
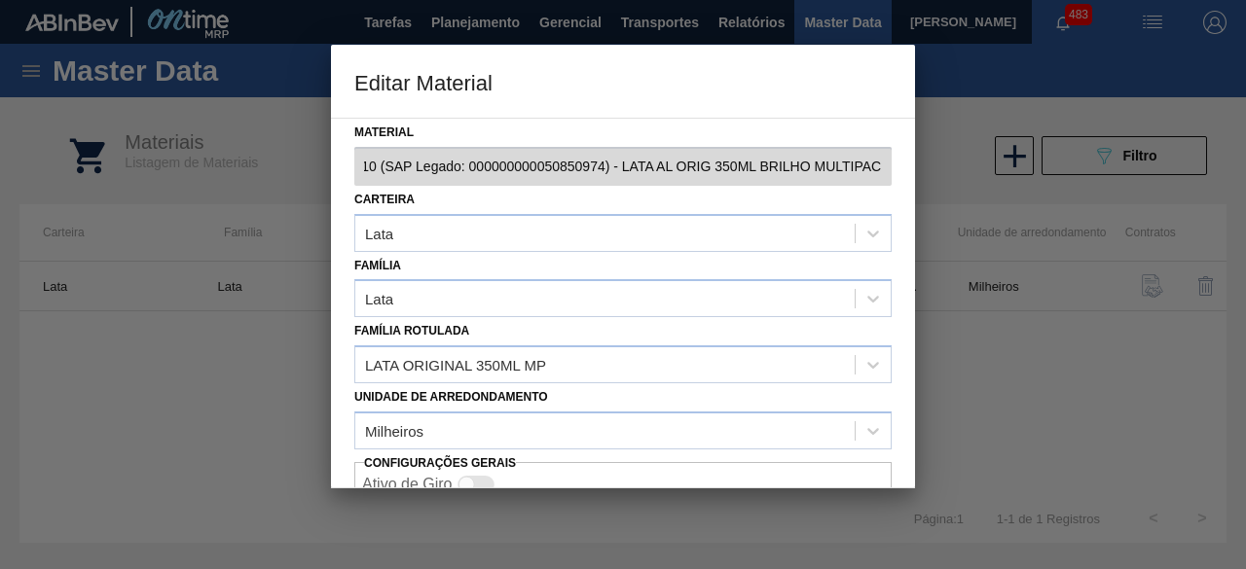
scroll to position [0, 207]
